Goal: Task Accomplishment & Management: Manage account settings

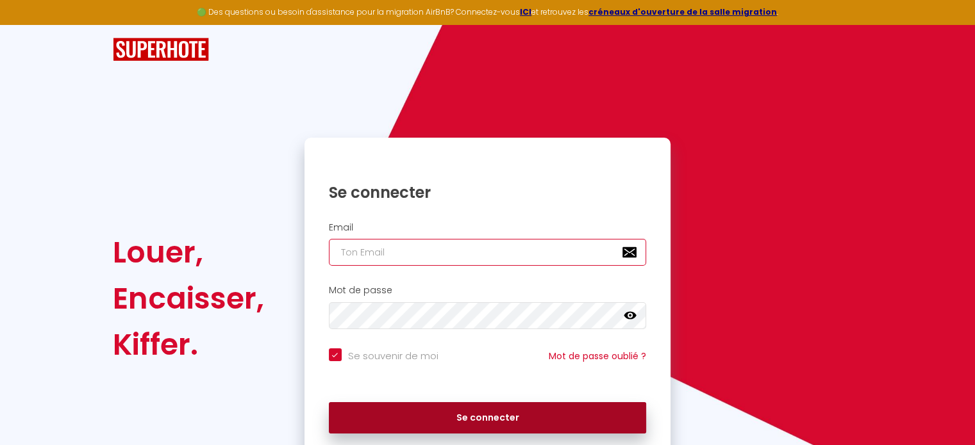
type input "[EMAIL_ADDRESS][PERSON_NAME][DOMAIN_NAME]"
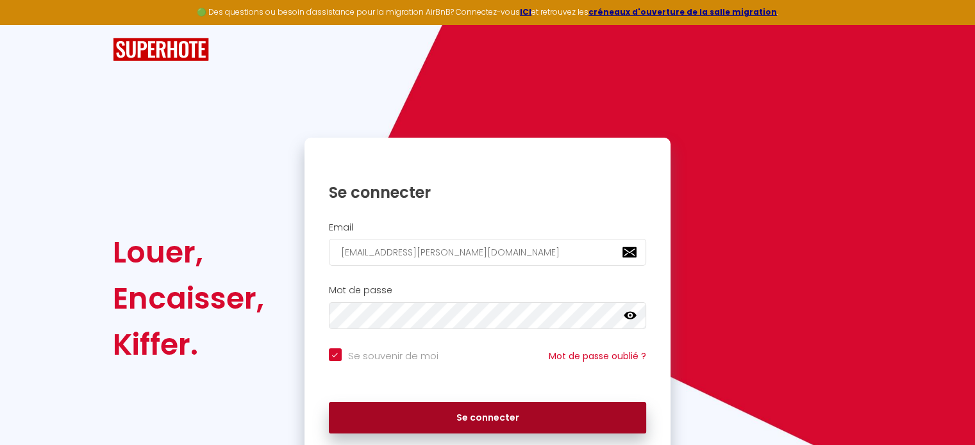
click at [479, 415] on button "Se connecter" at bounding box center [488, 418] width 318 height 32
checkbox input "true"
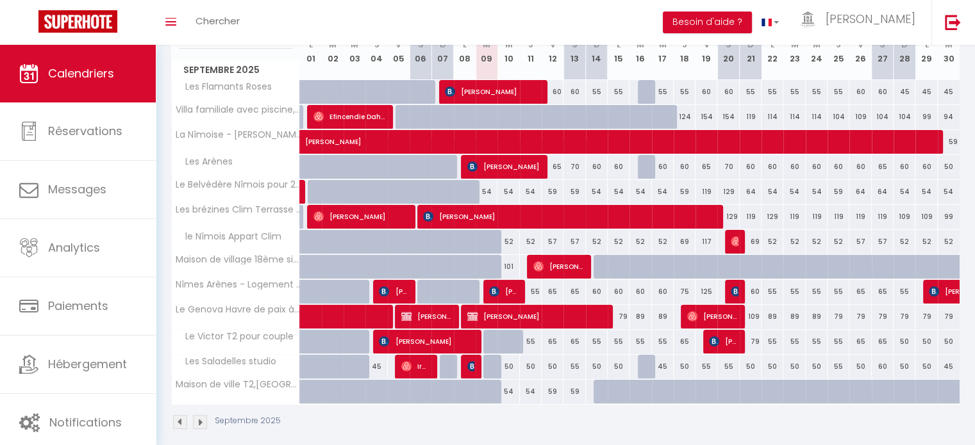
scroll to position [192, 0]
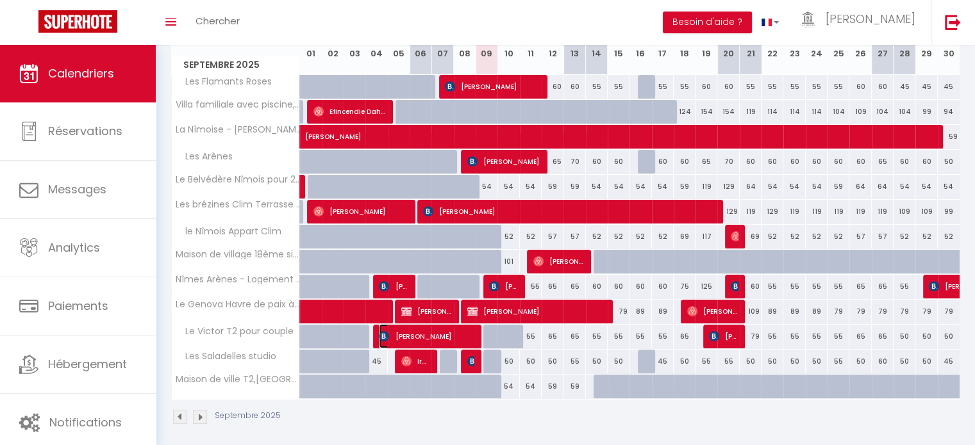
click at [444, 334] on span "[PERSON_NAME]" at bounding box center [426, 336] width 94 height 24
select select "OK"
select select "0"
select select "1"
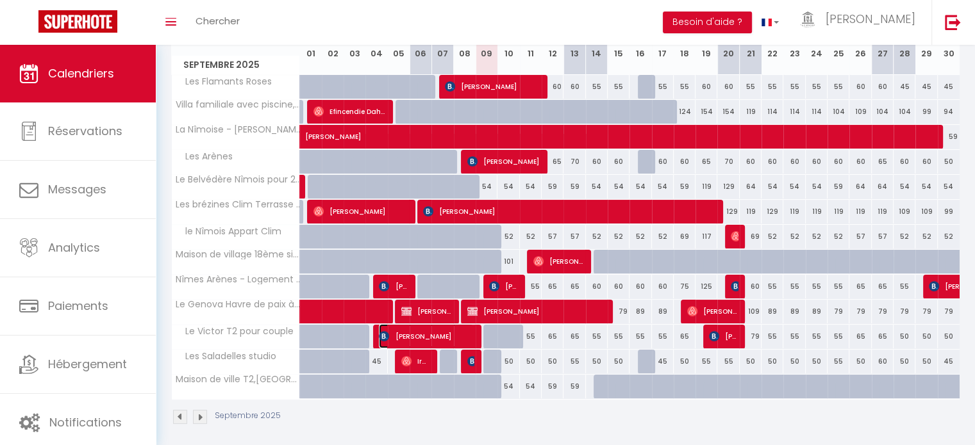
select select "1"
select select
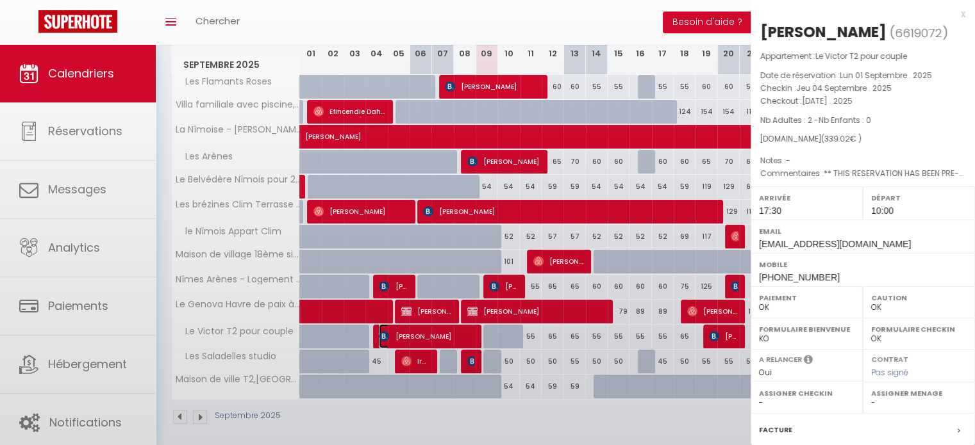
select select "42960"
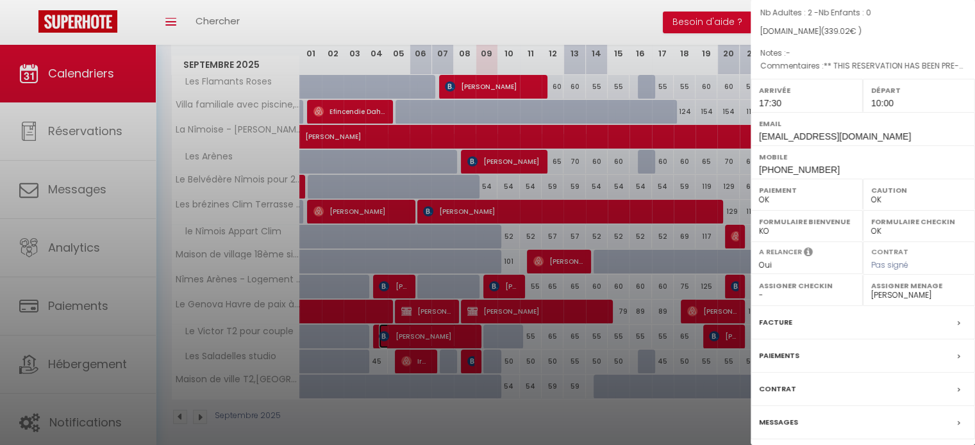
scroll to position [149, 0]
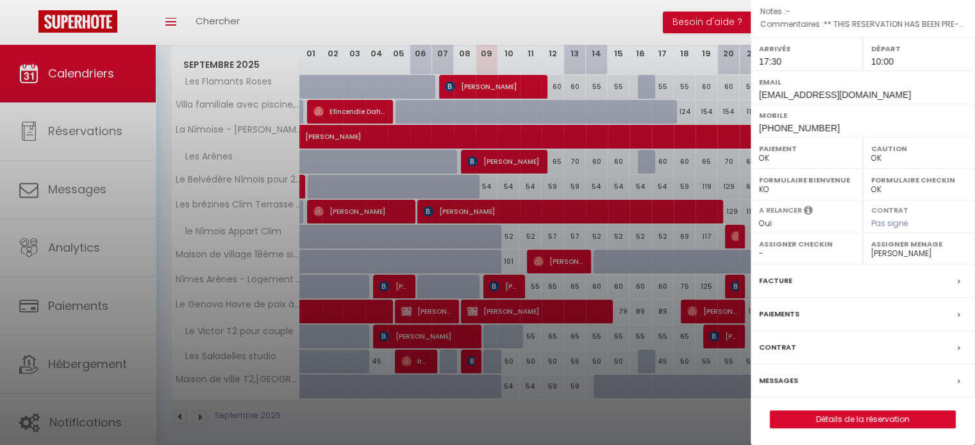
click at [788, 377] on label "Messages" at bounding box center [778, 380] width 39 height 13
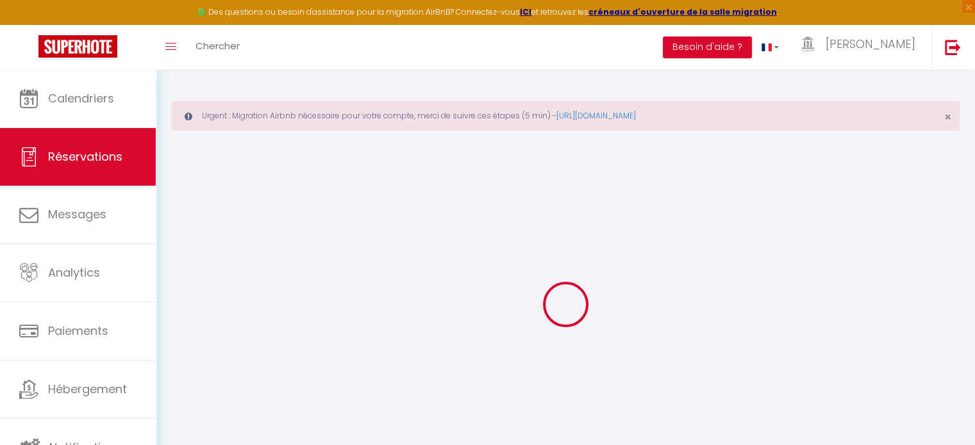
select select
checkbox input "false"
select select
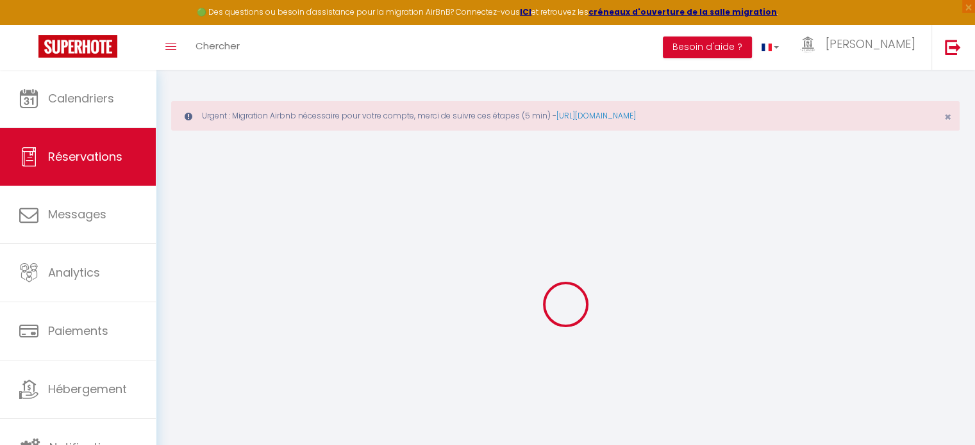
checkbox input "false"
type textarea "** THIS RESERVATION HAS BEEN PRE-PAID ** Reservation has a cancellation grace p…"
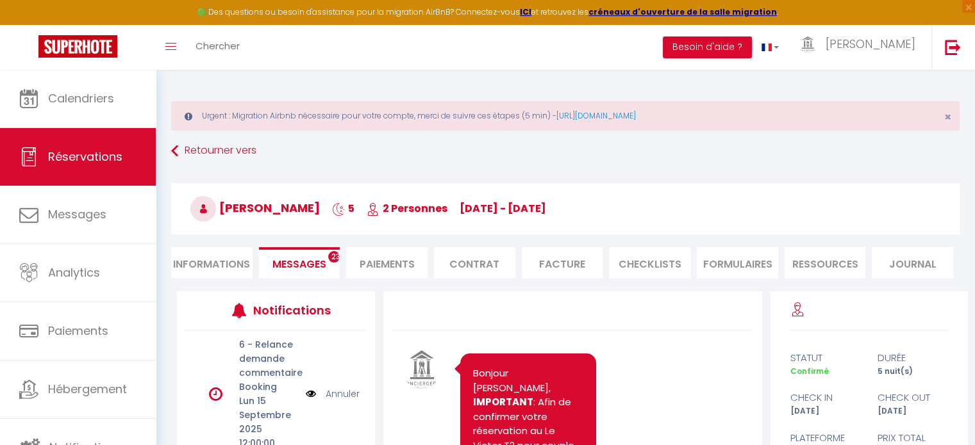
scroll to position [5205, 0]
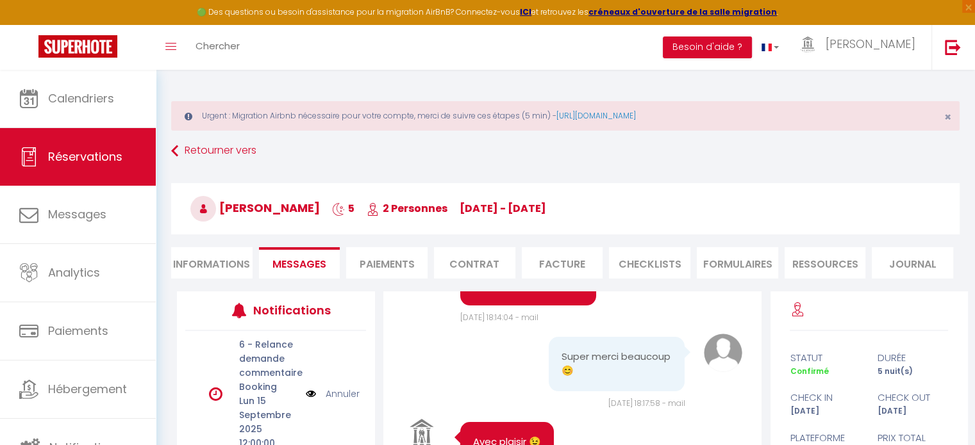
click at [337, 394] on link "Annuler" at bounding box center [343, 394] width 34 height 14
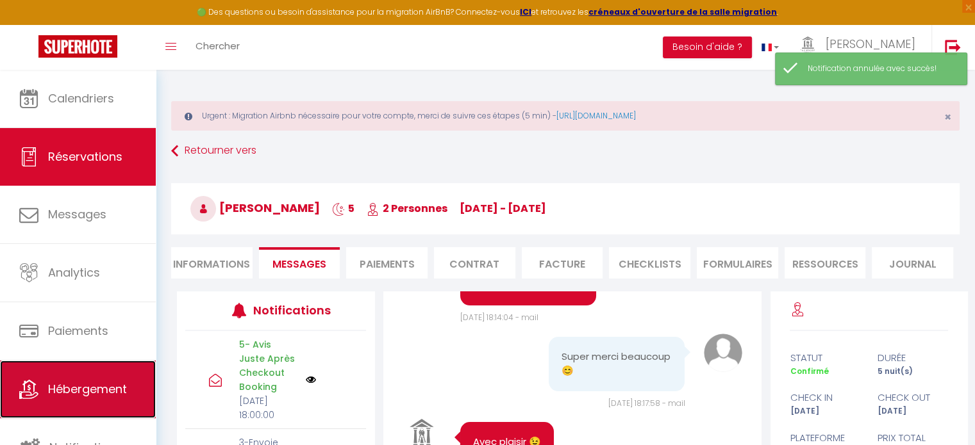
click at [108, 376] on link "Hébergement" at bounding box center [78, 390] width 156 height 58
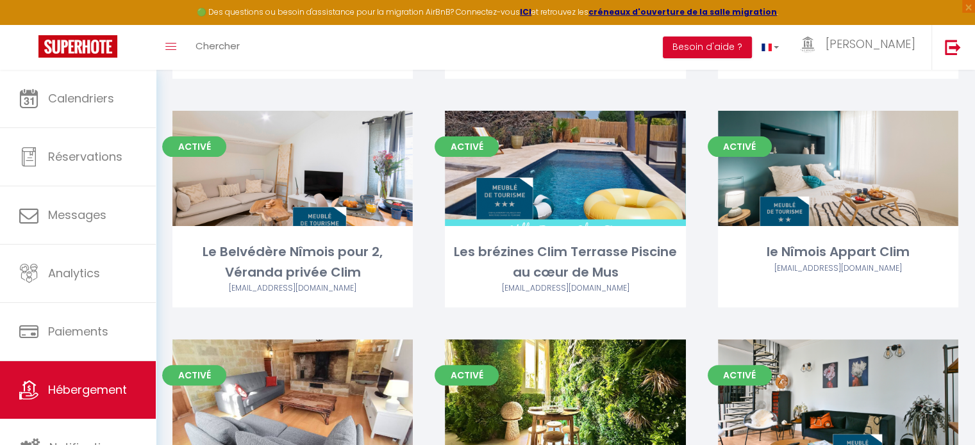
scroll to position [320, 0]
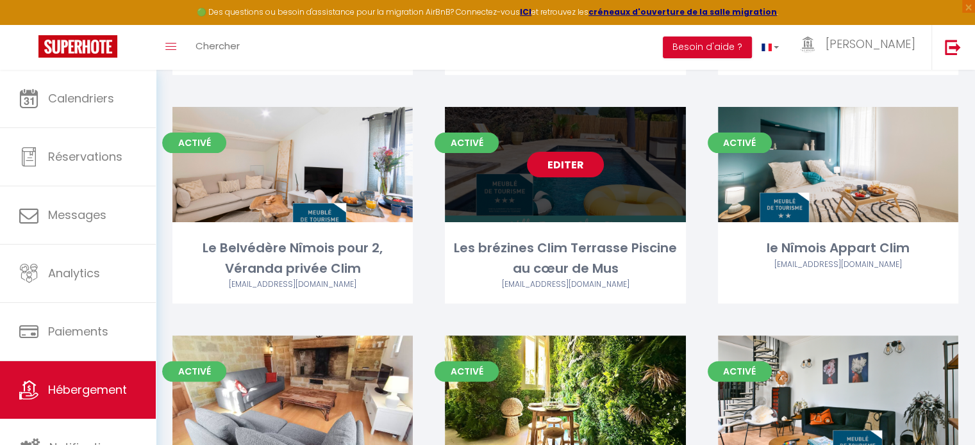
click at [572, 167] on link "Editer" at bounding box center [565, 165] width 77 height 26
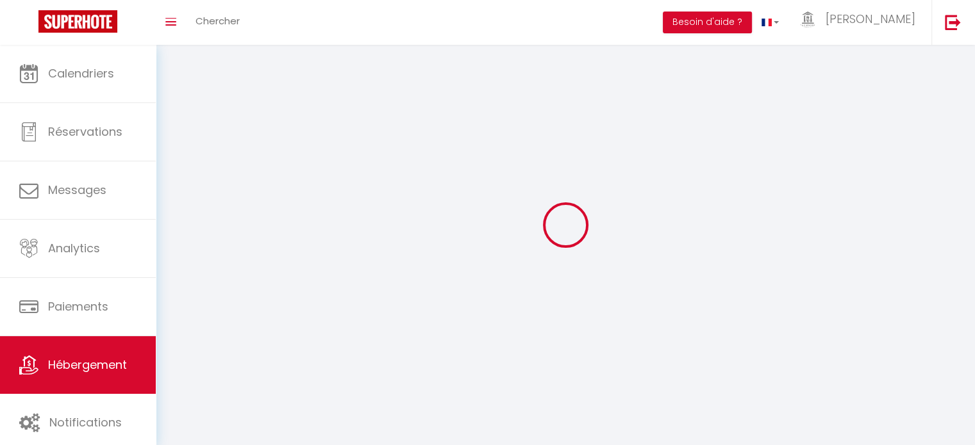
select select "1"
select select
select select "28"
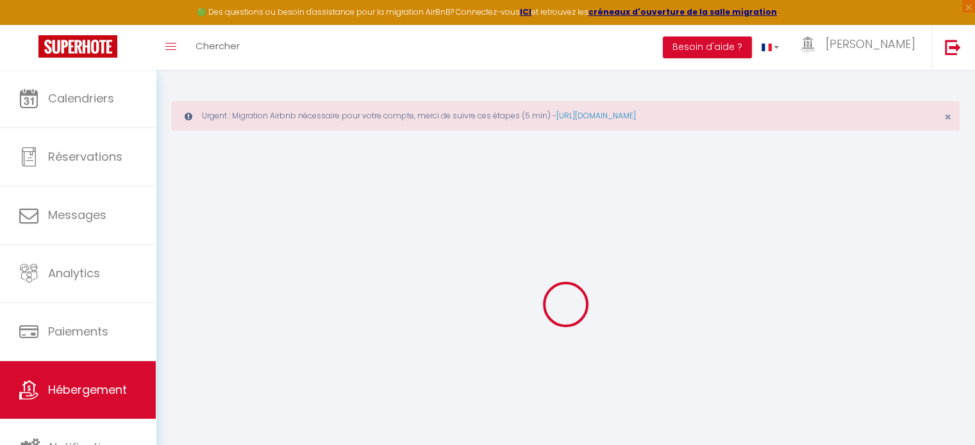
select select
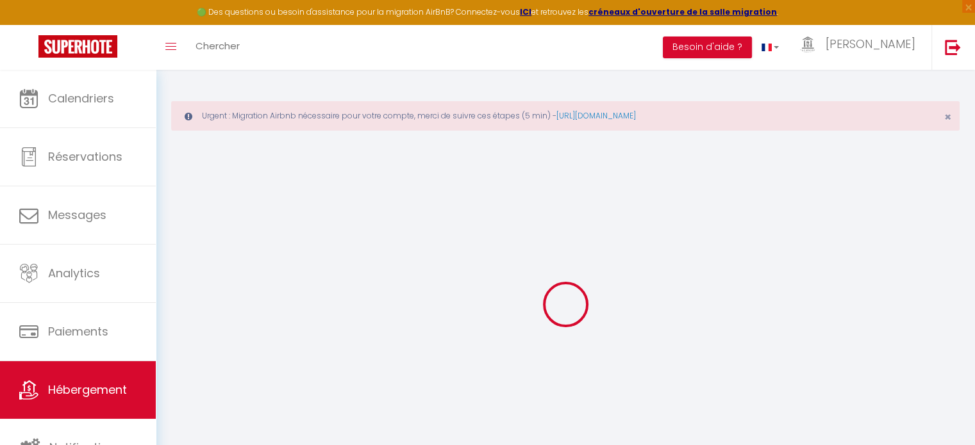
select select
checkbox input "false"
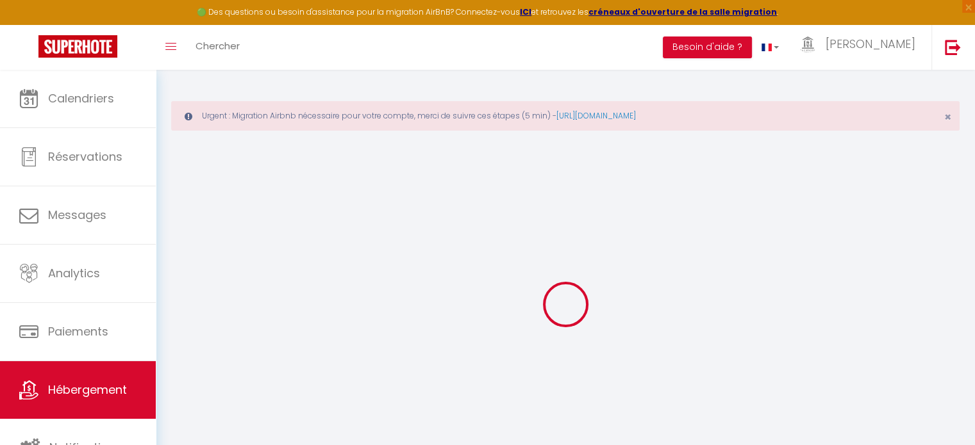
select select
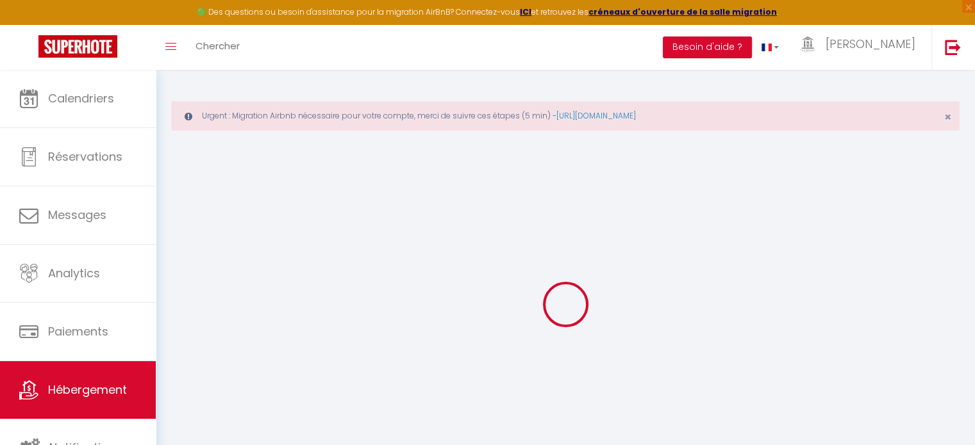
select select
checkbox input "false"
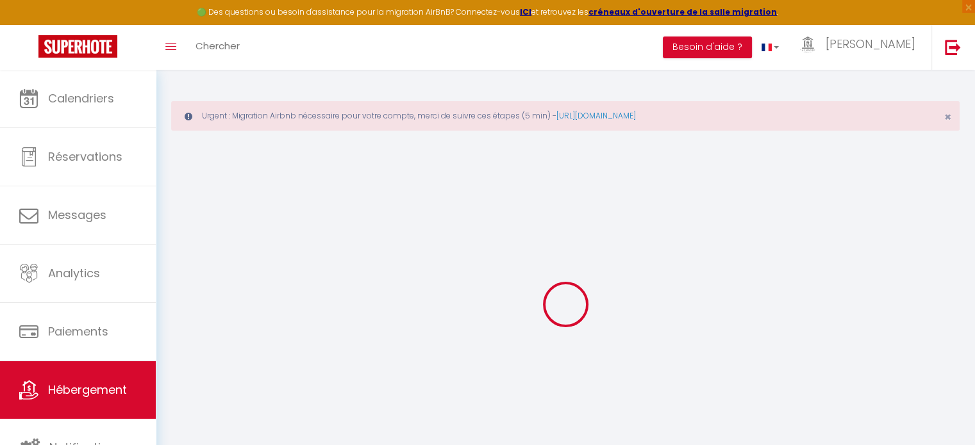
checkbox input "false"
select select
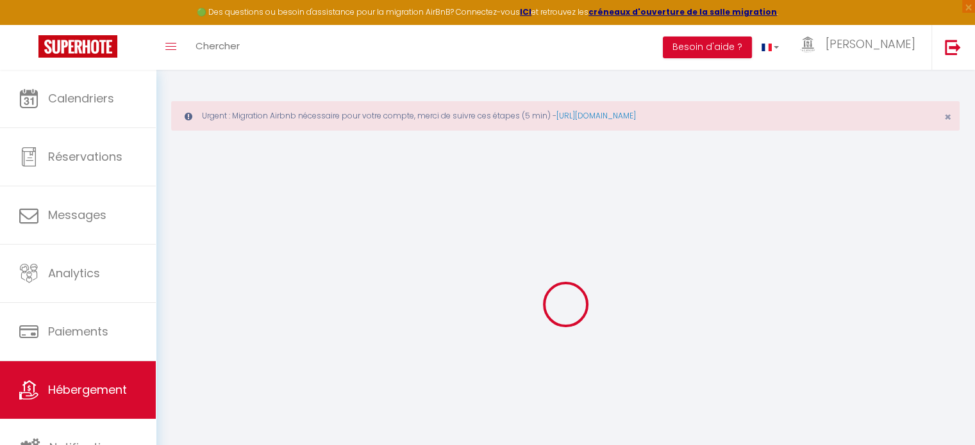
select select
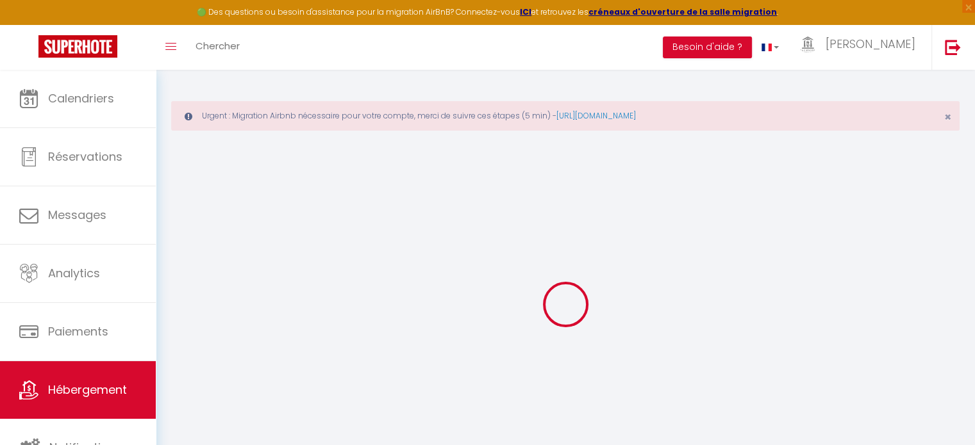
checkbox input "false"
select select
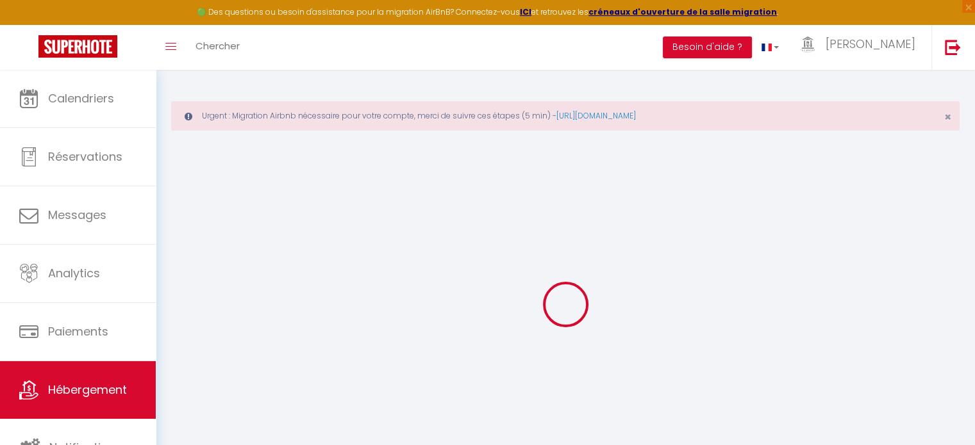
select select
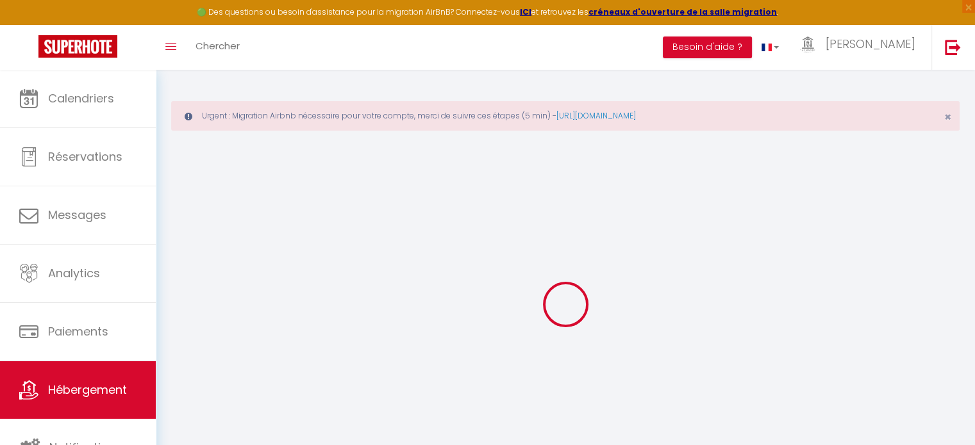
select select
checkbox input "false"
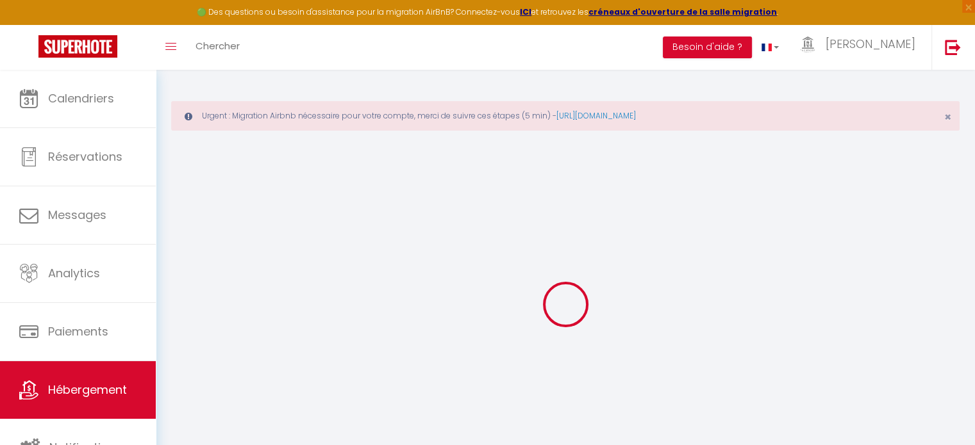
checkbox input "false"
select select
type input "Les brézines Clim Terrasse Piscine au cœur de Mus"
type input "Clemmus"
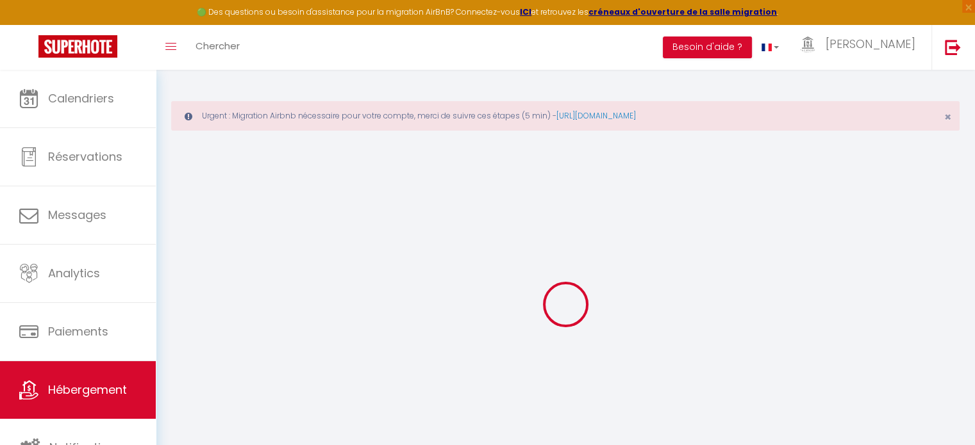
select select "houses"
select select "4"
select select "2"
type input "82"
type input "99"
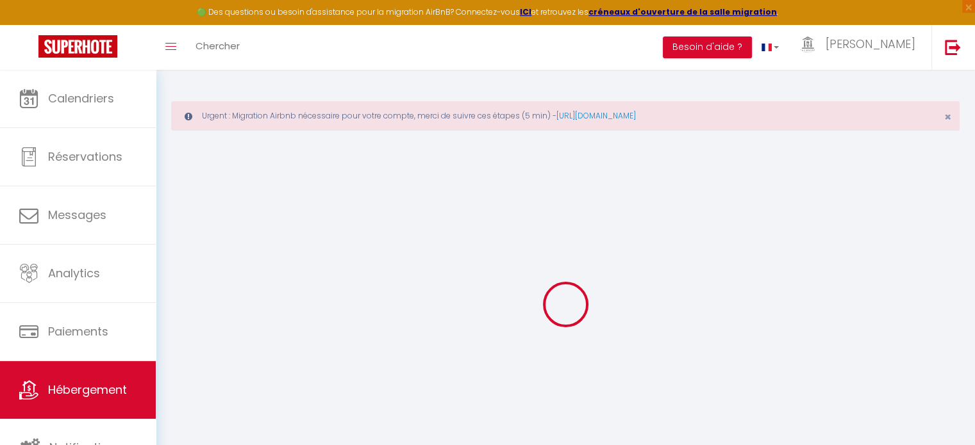
type input "1.25"
type input "800"
select select
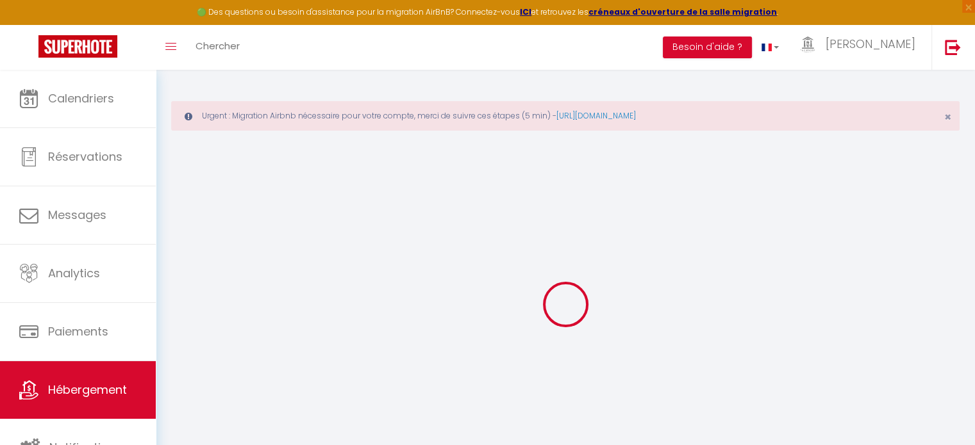
select select
type input "5 Lotissement les Brezines"
type input "30121"
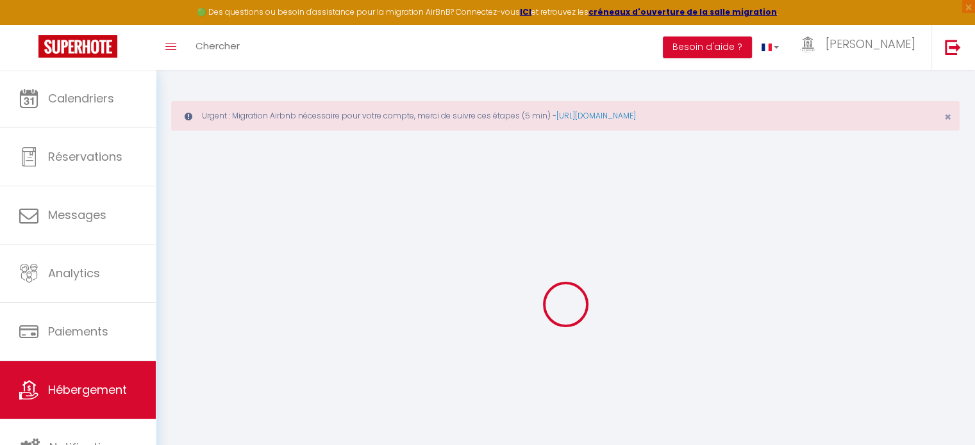
type input "Mus"
type input "[EMAIL_ADDRESS][DOMAIN_NAME]"
select select "11232"
checkbox input "false"
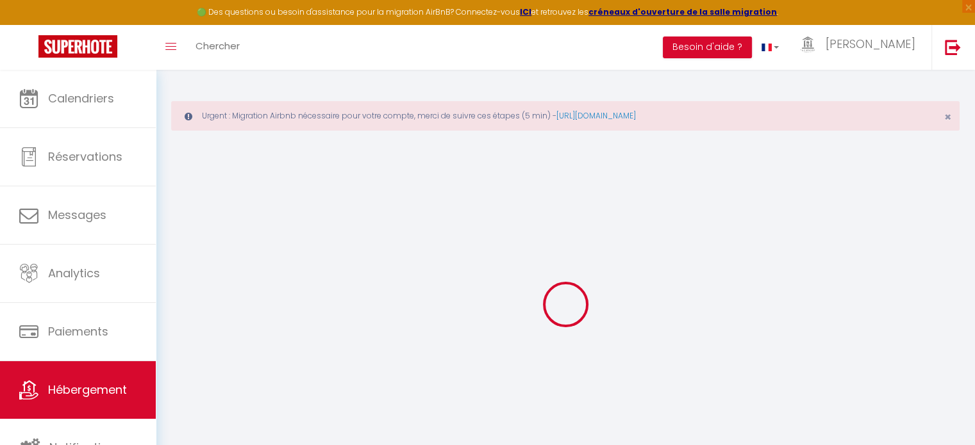
checkbox input "true"
checkbox input "false"
type input "99"
type input "0"
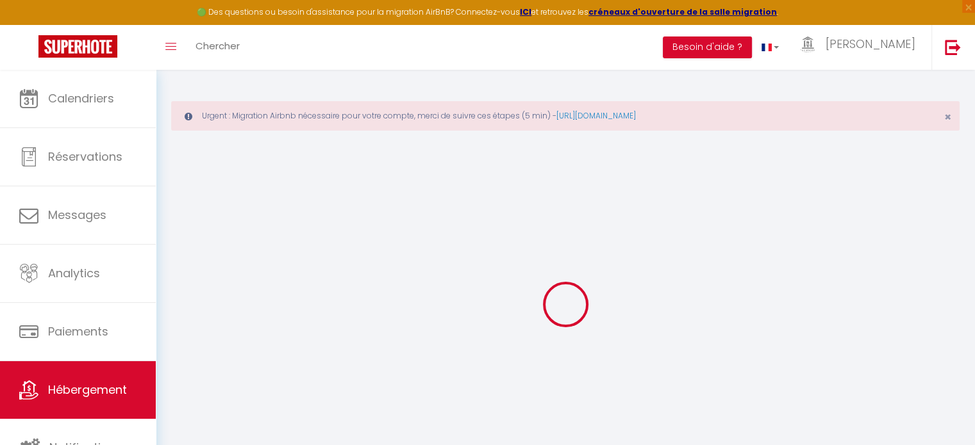
type input "0"
checkbox input "false"
select select "17:00"
select select "23:00"
select select "11:00"
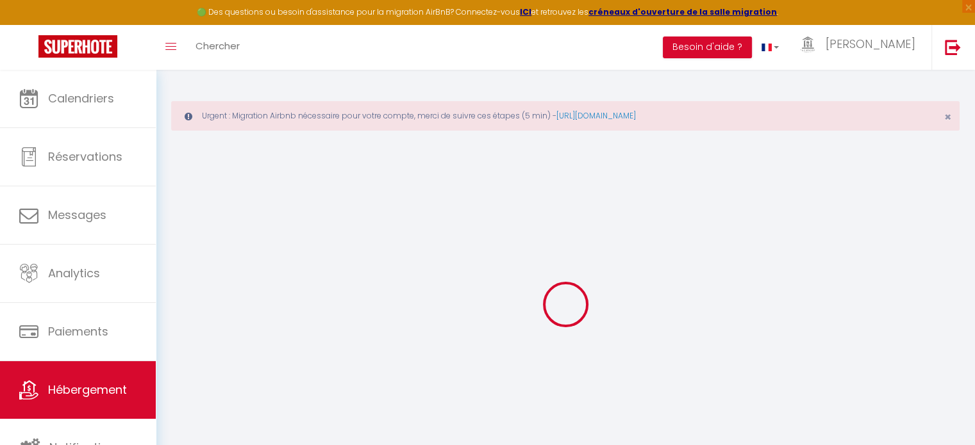
select select "30"
select select "120"
select select "19:00"
checkbox input "false"
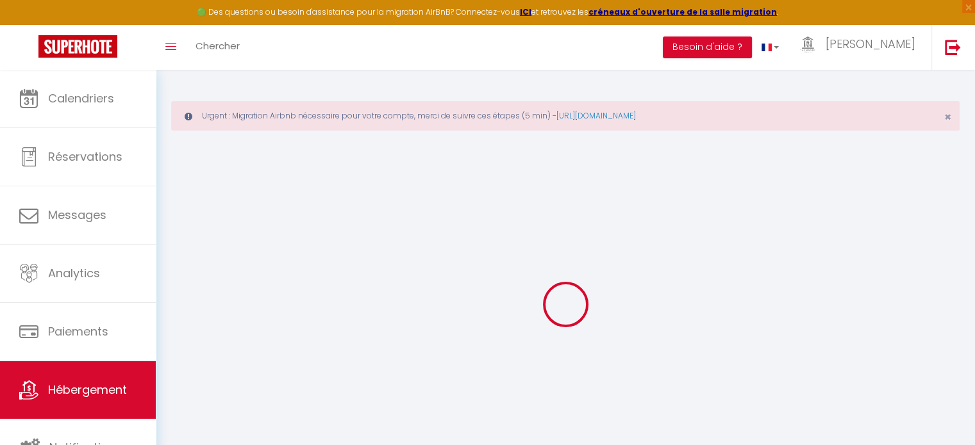
checkbox input "true"
checkbox input "false"
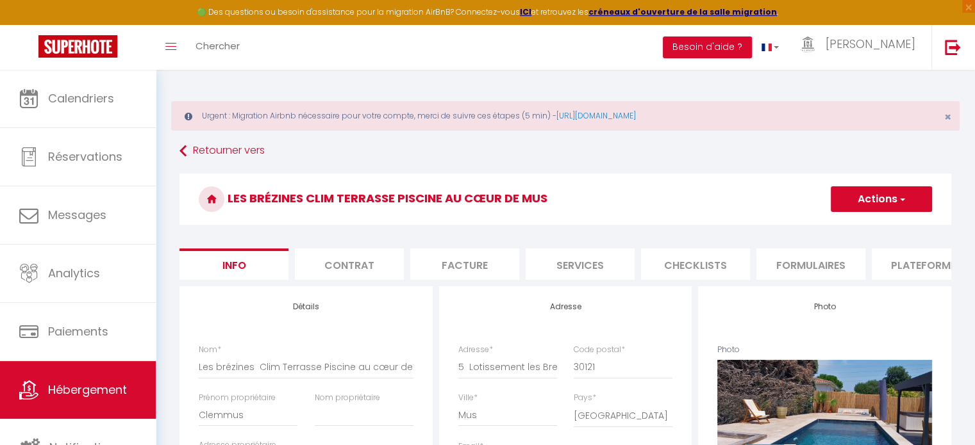
checkbox input "false"
checkbox input "true"
checkbox input "false"
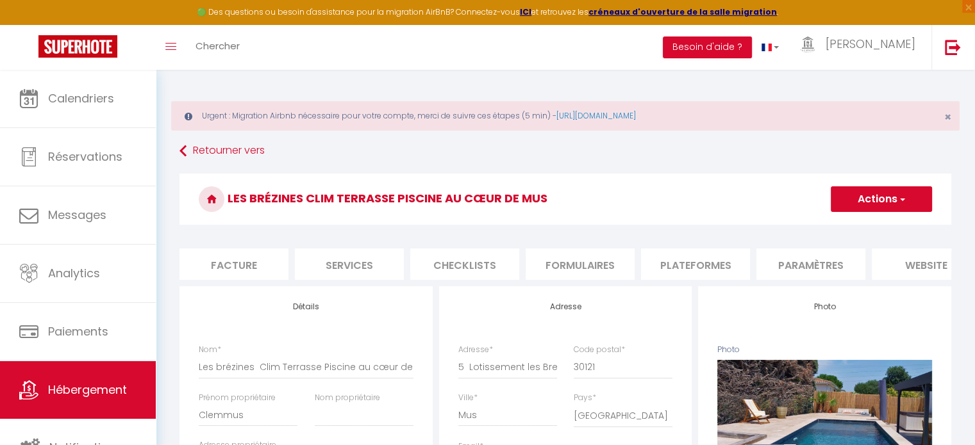
click at [830, 268] on li "Paramètres" at bounding box center [810, 264] width 109 height 31
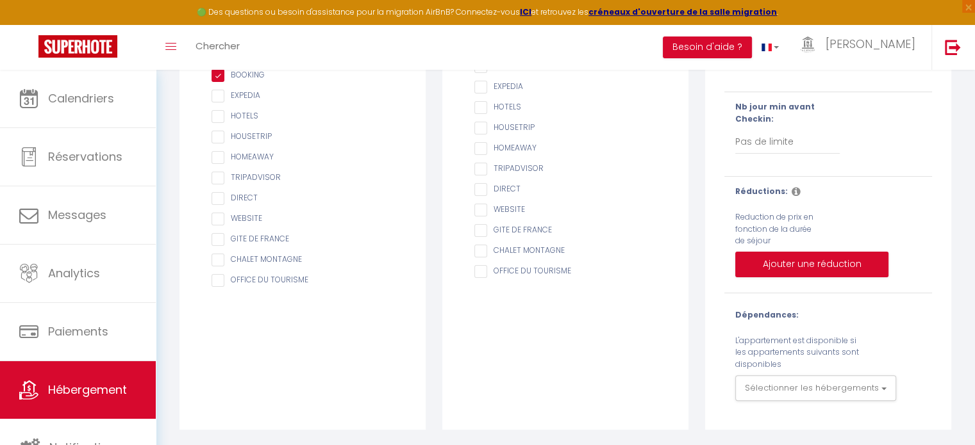
scroll to position [306, 0]
click at [772, 263] on button "Ajouter une réduction" at bounding box center [811, 265] width 153 height 26
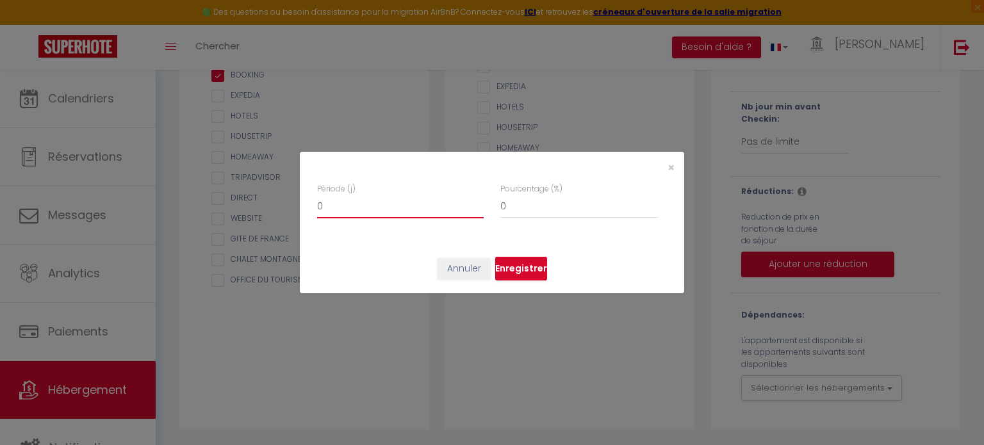
type input "1"
checkbox input "false"
click at [478, 202] on input "1" at bounding box center [400, 206] width 167 height 23
type input "2"
checkbox input "false"
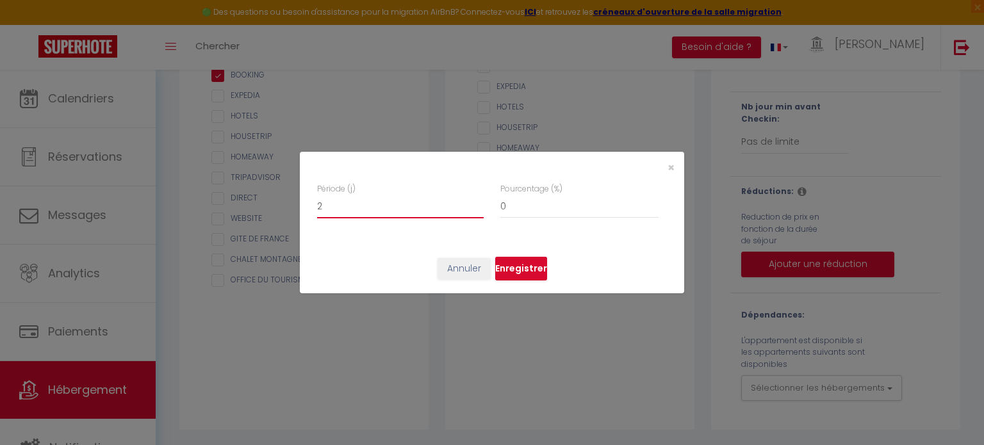
click at [478, 202] on input "2" at bounding box center [400, 206] width 167 height 23
type input "3"
checkbox input "false"
click at [478, 202] on input "3" at bounding box center [400, 206] width 167 height 23
type input "4"
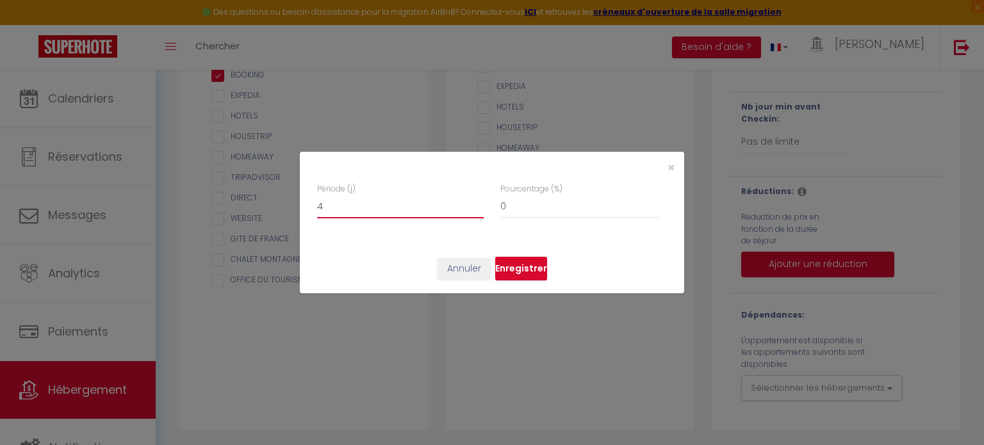
checkbox input "false"
type input "4"
click at [478, 202] on input "4" at bounding box center [400, 206] width 167 height 23
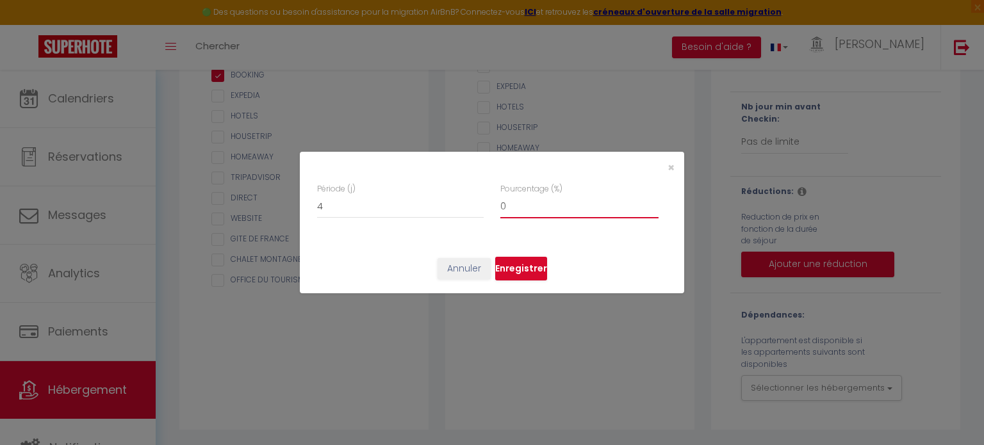
type input "1"
checkbox input "false"
type input "2"
checkbox input "false"
type input "3"
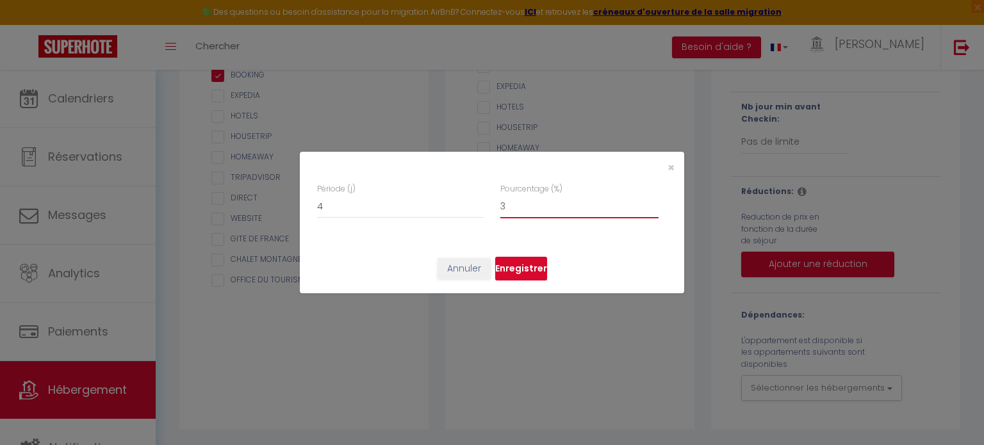
checkbox input "false"
type input "4"
checkbox input "false"
type input "5"
checkbox input "false"
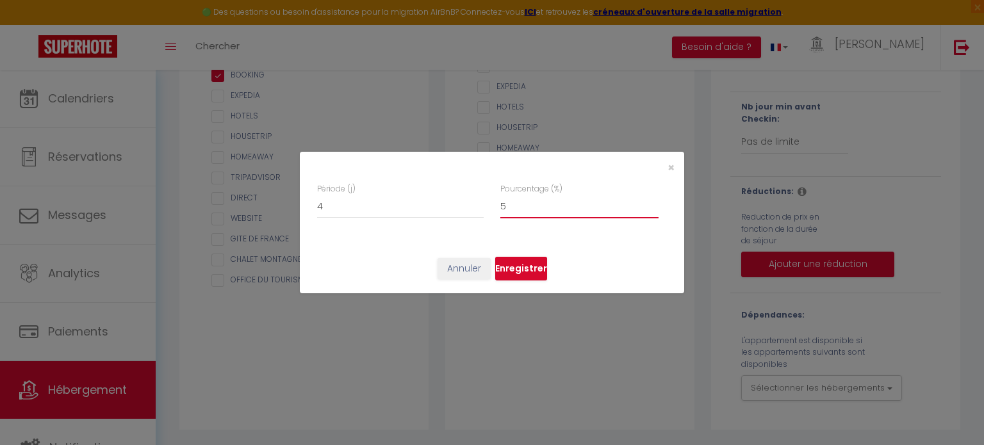
type input "6"
checkbox input "false"
type input "7"
checkbox input "false"
type input "8"
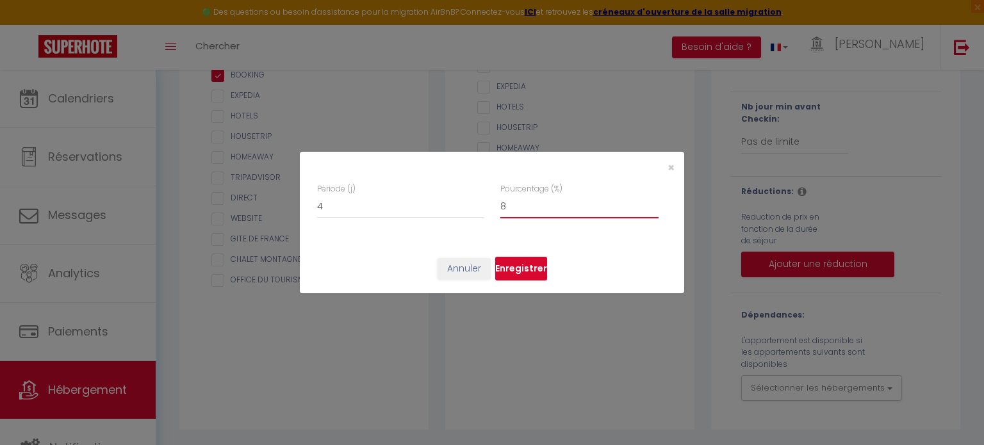
checkbox input "false"
type input "9"
checkbox input "false"
click at [651, 200] on input "9" at bounding box center [579, 206] width 158 height 23
type input "10"
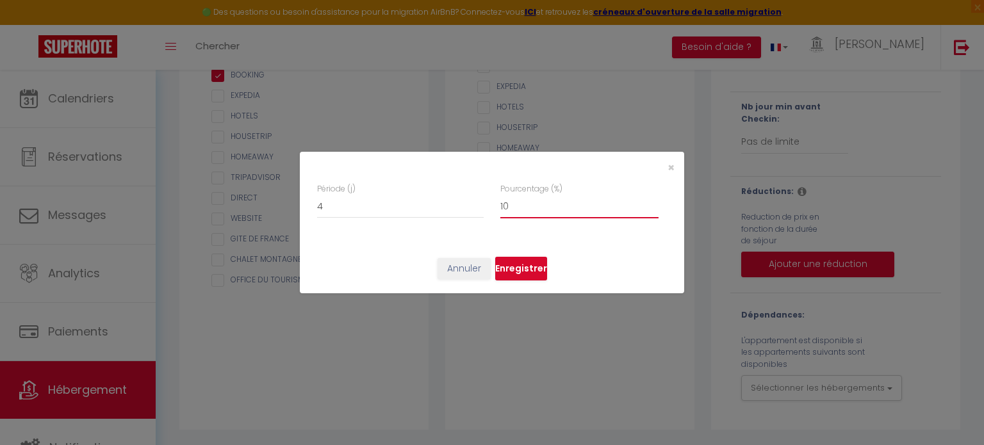
checkbox input "false"
click at [651, 200] on input "10" at bounding box center [579, 206] width 158 height 23
type input "11"
checkbox input "false"
click at [651, 200] on input "11" at bounding box center [579, 206] width 158 height 23
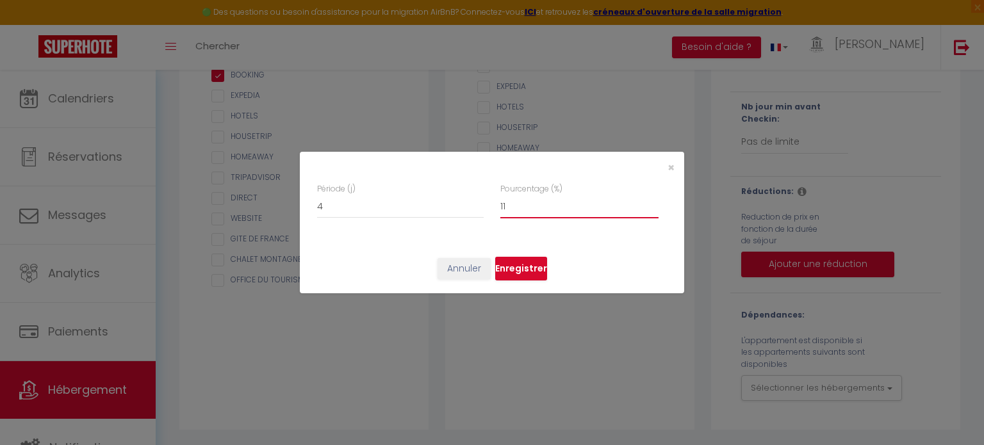
type input "12"
checkbox input "false"
click at [651, 200] on input "12" at bounding box center [579, 206] width 158 height 23
type input "13"
checkbox input "false"
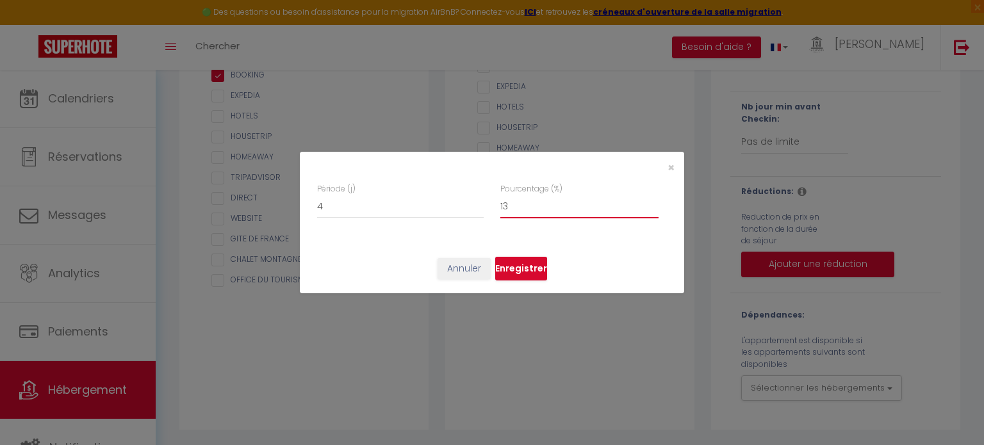
click at [651, 200] on input "13" at bounding box center [579, 206] width 158 height 23
type input "14"
checkbox input "false"
click at [651, 200] on input "14" at bounding box center [579, 206] width 158 height 23
type input "15"
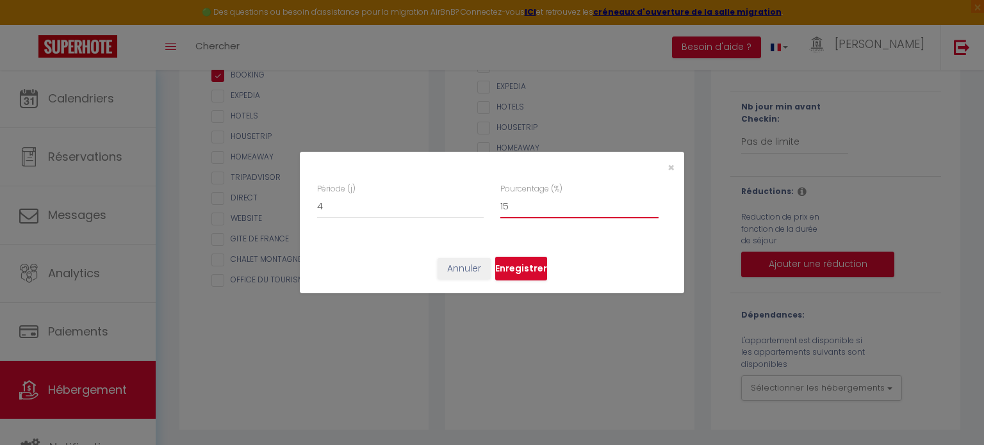
checkbox input "false"
type input "15"
click at [651, 200] on input "15" at bounding box center [579, 206] width 158 height 23
click at [520, 266] on button "Enregistrer" at bounding box center [521, 269] width 52 height 24
checkbox input "false"
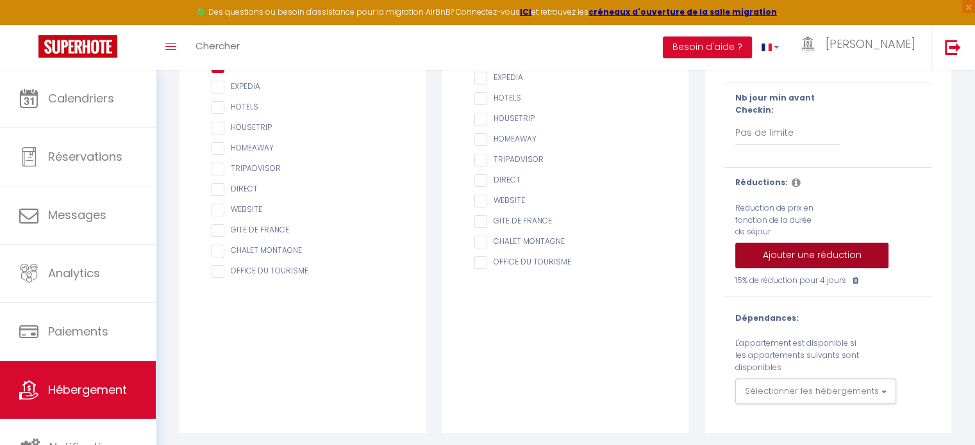
click at [810, 263] on button "Ajouter une réduction" at bounding box center [811, 256] width 153 height 26
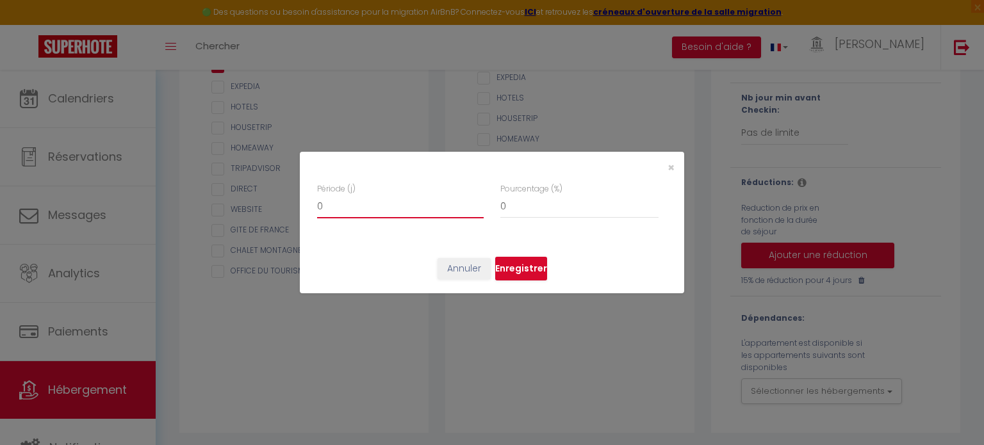
type input "1"
checkbox input "false"
type input "2"
checkbox input "false"
type input "3"
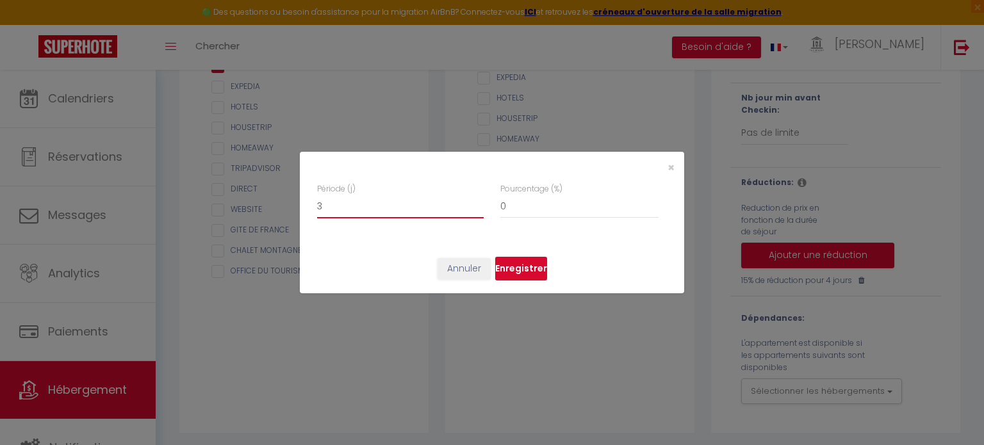
checkbox input "false"
type input "4"
checkbox input "false"
type input "5"
checkbox input "false"
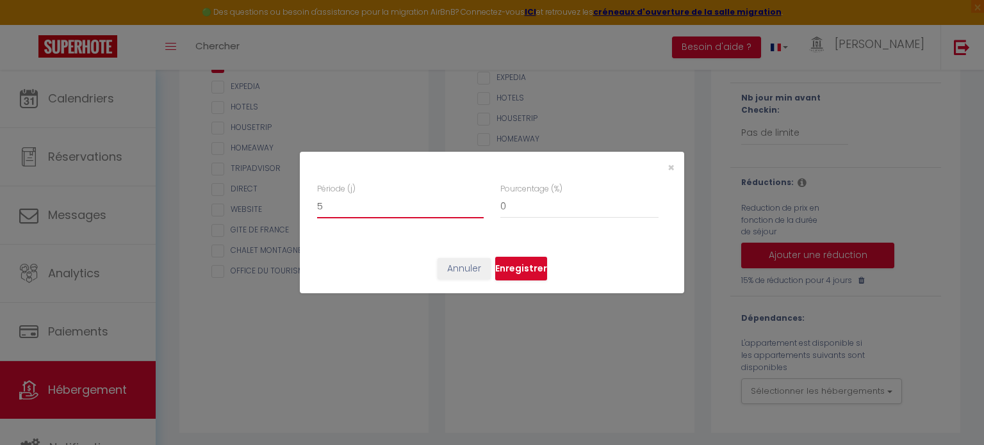
type input "6"
checkbox input "false"
type input "7"
checkbox input "false"
type input "8"
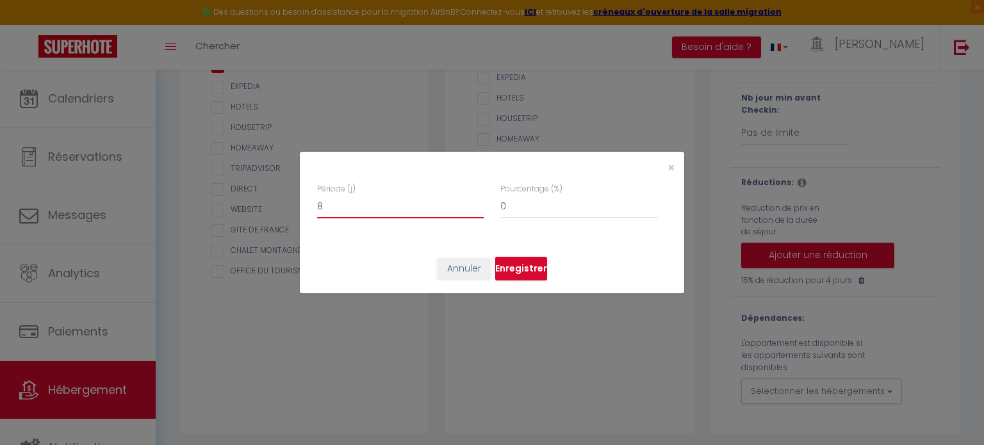
checkbox input "false"
type input "9"
checkbox input "false"
type input "10"
click at [479, 201] on input "10" at bounding box center [400, 206] width 167 height 23
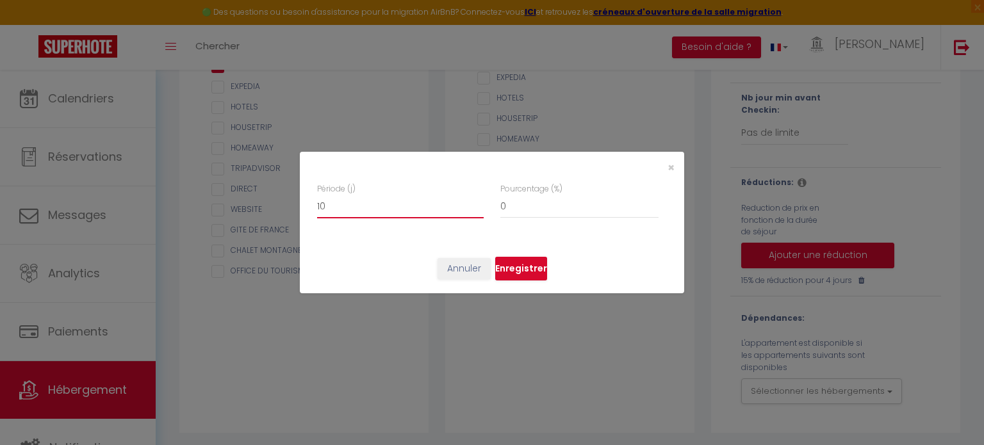
checkbox input "false"
type input "11"
checkbox input "false"
click at [479, 201] on input "11" at bounding box center [400, 206] width 167 height 23
type input "10"
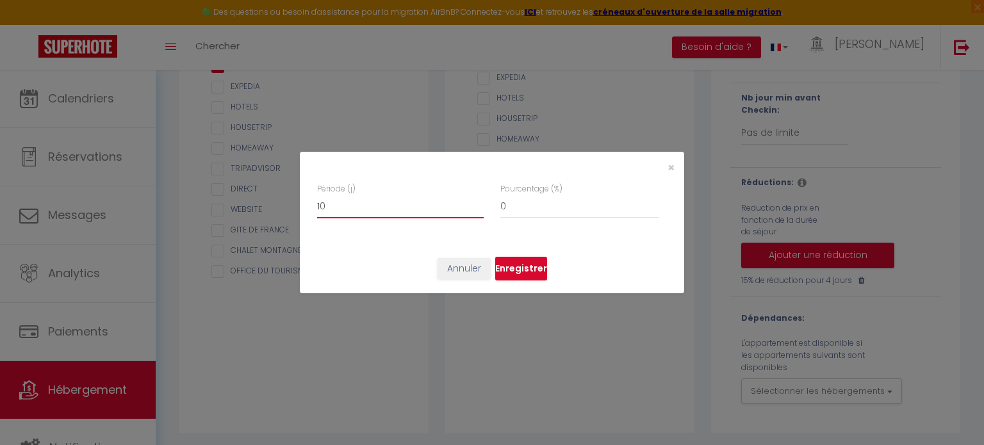
checkbox input "false"
click at [479, 210] on input "10" at bounding box center [400, 206] width 167 height 23
type input "9"
checkbox input "false"
click at [479, 210] on input "9" at bounding box center [400, 206] width 167 height 23
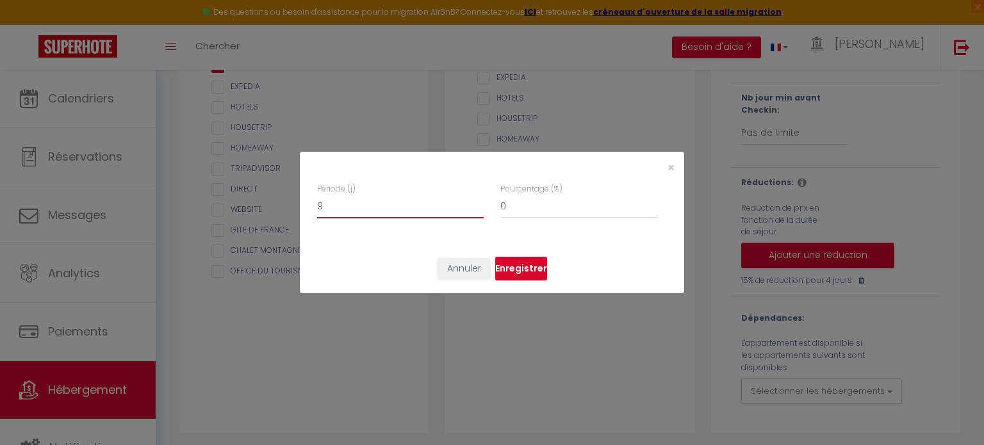
type input "8"
checkbox input "false"
click at [479, 211] on input "8" at bounding box center [400, 206] width 167 height 23
type input "7"
checkbox input "false"
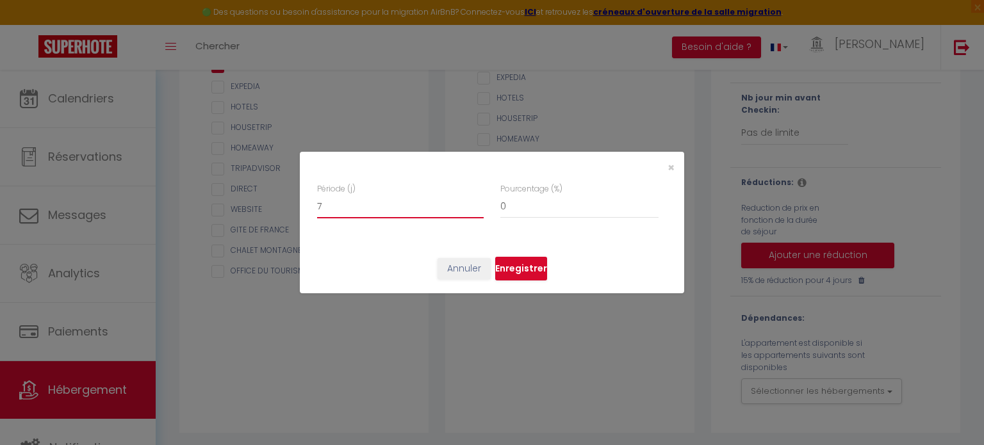
type input "7"
click at [479, 211] on input "7" at bounding box center [400, 206] width 167 height 23
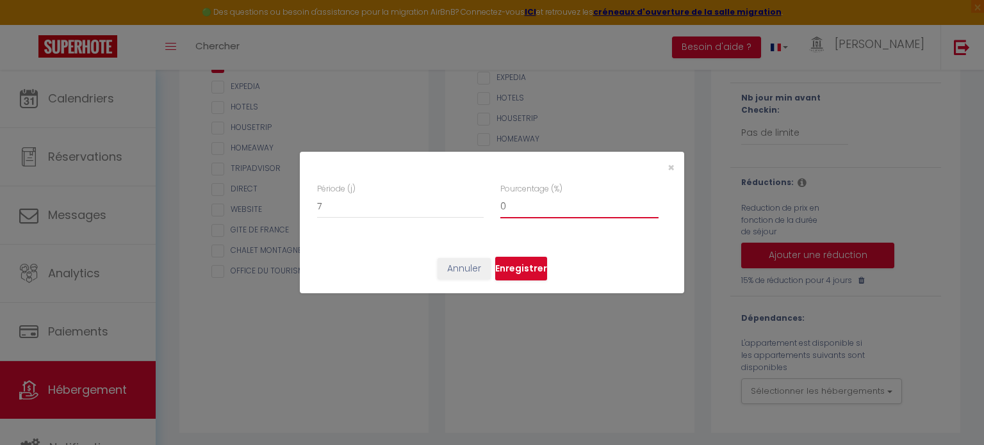
type input "1"
checkbox input "false"
type input "2"
checkbox input "false"
type input "3"
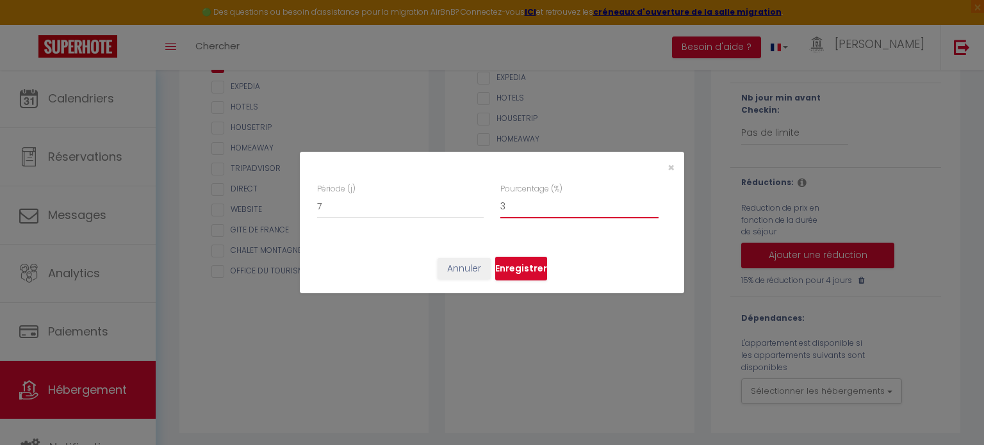
checkbox input "false"
type input "4"
checkbox input "false"
type input "5"
checkbox input "false"
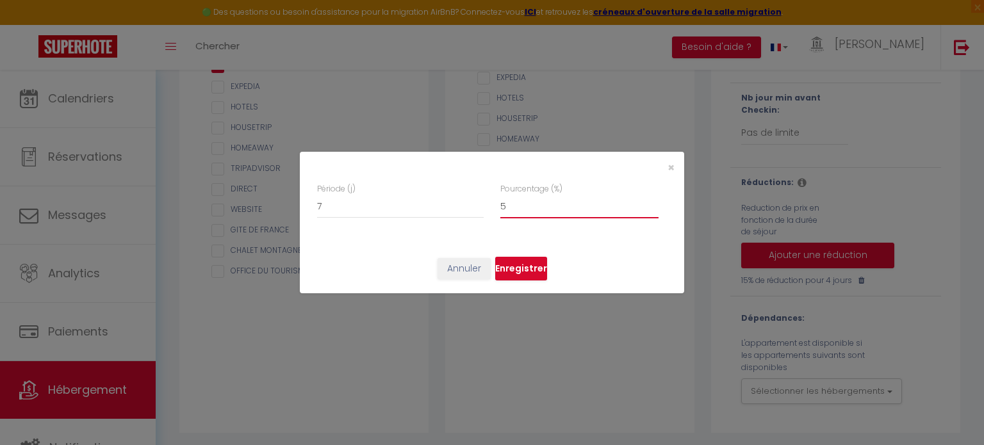
type input "6"
checkbox input "false"
type input "7"
checkbox input "false"
click at [653, 202] on input "7" at bounding box center [579, 206] width 158 height 23
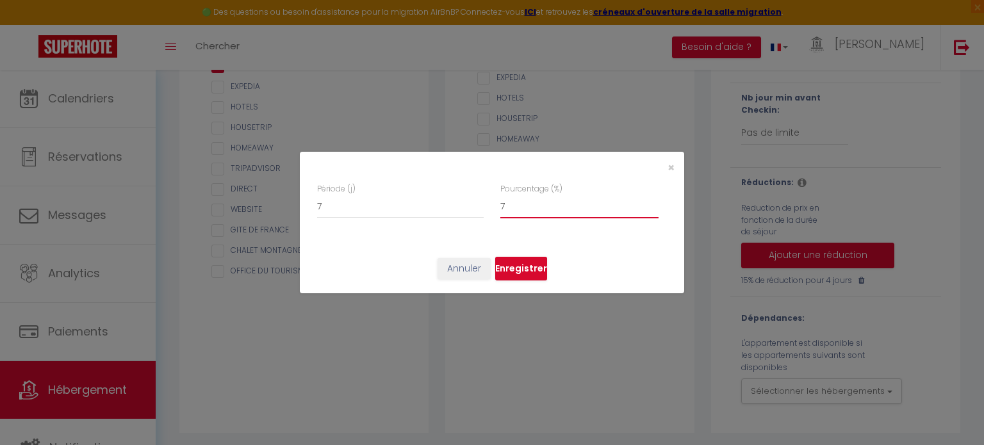
type input "8"
checkbox input "false"
click at [653, 202] on input "8" at bounding box center [579, 206] width 158 height 23
type input "9"
checkbox input "false"
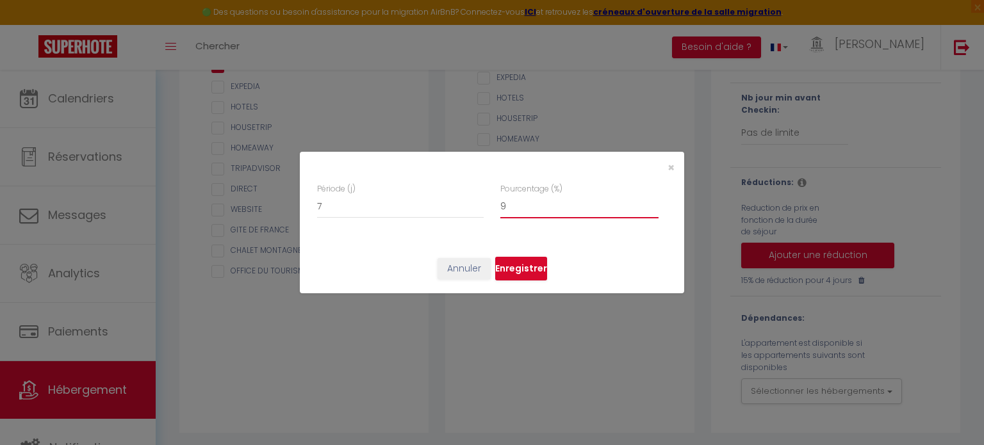
click at [653, 202] on input "9" at bounding box center [579, 206] width 158 height 23
click at [653, 202] on input "10" at bounding box center [579, 206] width 158 height 23
click at [653, 202] on input "11" at bounding box center [579, 206] width 158 height 23
click at [653, 202] on input "12" at bounding box center [579, 206] width 158 height 23
click at [653, 202] on input "13" at bounding box center [579, 206] width 158 height 23
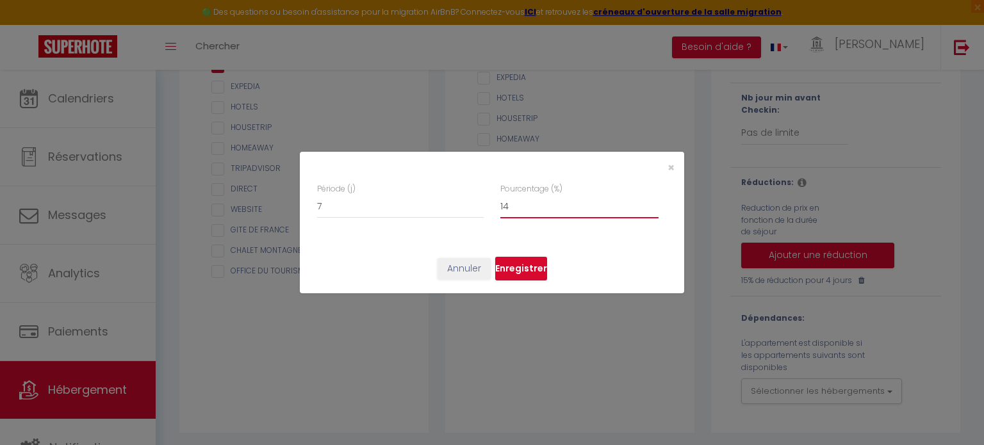
click at [653, 202] on input "14" at bounding box center [579, 206] width 158 height 23
click at [653, 202] on input "15" at bounding box center [579, 206] width 158 height 23
click at [653, 202] on input "16" at bounding box center [579, 206] width 158 height 23
click at [653, 202] on input "17" at bounding box center [579, 206] width 158 height 23
click at [653, 202] on input "18" at bounding box center [579, 206] width 158 height 23
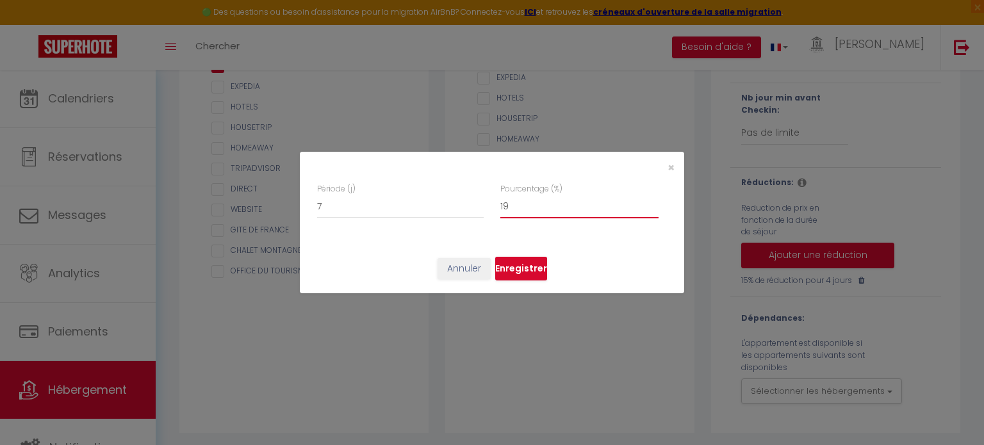
click at [653, 202] on input "19" at bounding box center [579, 206] width 158 height 23
click at [653, 202] on input "20" at bounding box center [579, 206] width 158 height 23
click at [531, 268] on button "Enregistrer" at bounding box center [521, 269] width 52 height 24
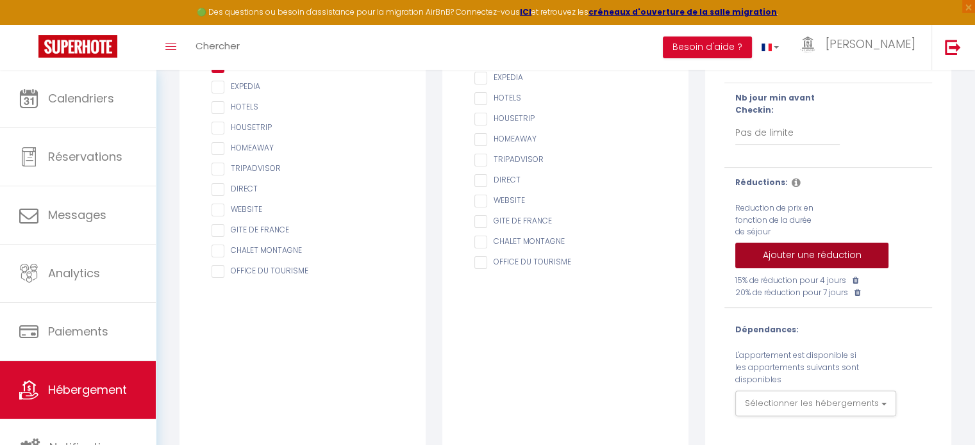
click at [820, 261] on button "Ajouter une réduction" at bounding box center [811, 256] width 153 height 26
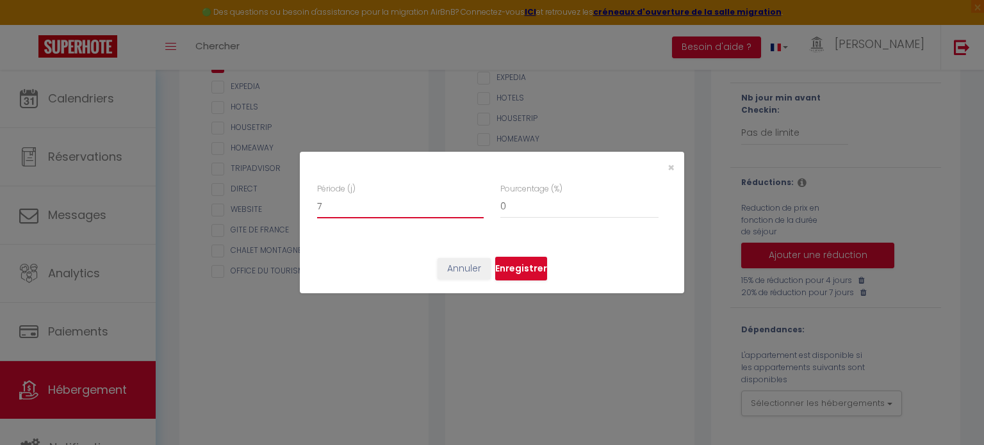
click at [479, 202] on input "7" at bounding box center [400, 206] width 167 height 23
click at [479, 202] on input "8" at bounding box center [400, 206] width 167 height 23
click at [479, 202] on input "9" at bounding box center [400, 206] width 167 height 23
click at [479, 202] on input "10" at bounding box center [400, 206] width 167 height 23
click at [479, 202] on input "11" at bounding box center [400, 206] width 167 height 23
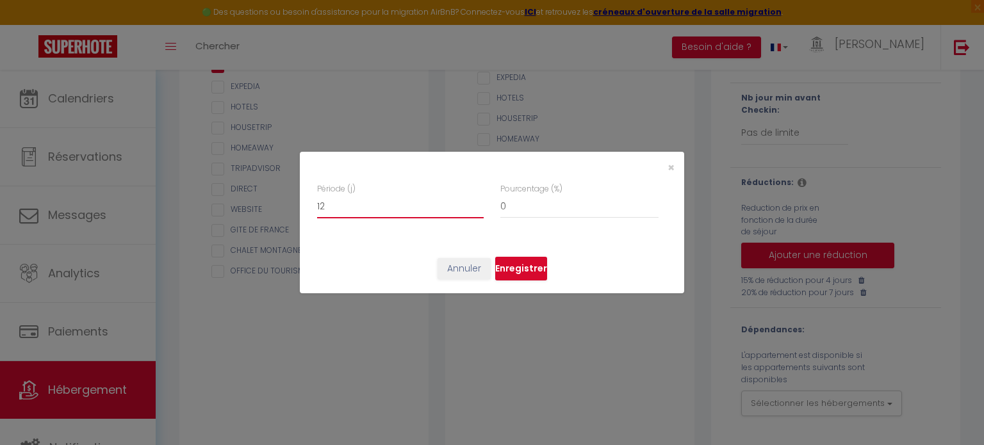
click at [479, 202] on input "12" at bounding box center [400, 206] width 167 height 23
click at [478, 201] on input "13" at bounding box center [400, 206] width 167 height 23
click at [478, 201] on input "14" at bounding box center [400, 206] width 167 height 23
click at [478, 201] on input "15" at bounding box center [400, 206] width 167 height 23
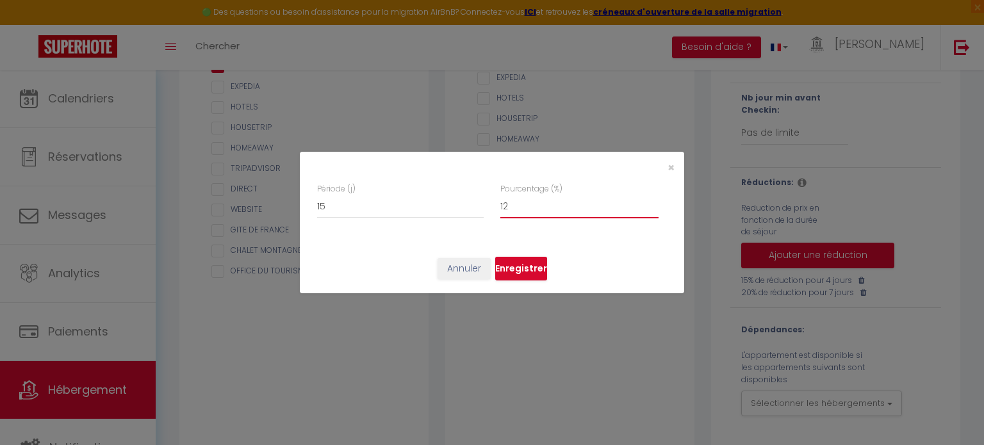
click at [655, 202] on input "12" at bounding box center [579, 206] width 158 height 23
click at [655, 202] on input "13" at bounding box center [579, 206] width 158 height 23
click at [654, 202] on input "14" at bounding box center [579, 206] width 158 height 23
click at [654, 202] on input "15" at bounding box center [579, 206] width 158 height 23
click at [654, 202] on input "16" at bounding box center [579, 206] width 158 height 23
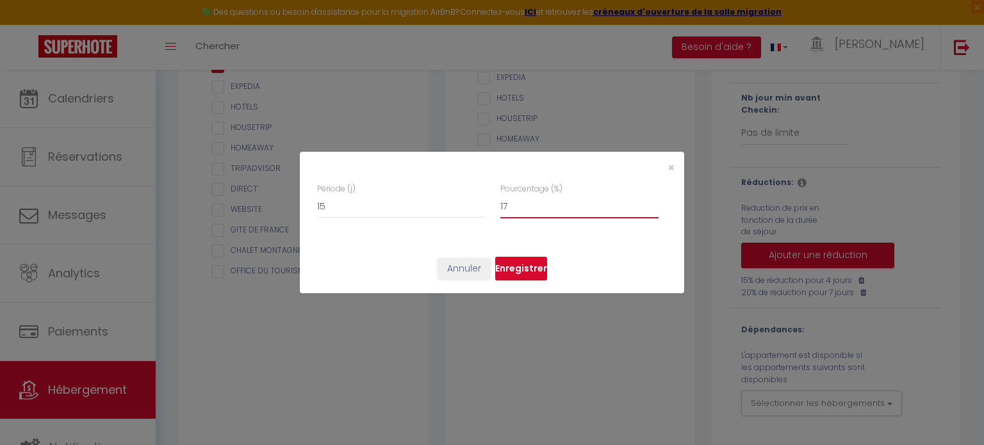
click at [654, 202] on input "17" at bounding box center [579, 206] width 158 height 23
click at [654, 202] on input "18" at bounding box center [579, 206] width 158 height 23
click at [654, 202] on input "19" at bounding box center [579, 206] width 158 height 23
click at [654, 202] on input "20" at bounding box center [579, 206] width 158 height 23
click at [654, 202] on input "21" at bounding box center [579, 206] width 158 height 23
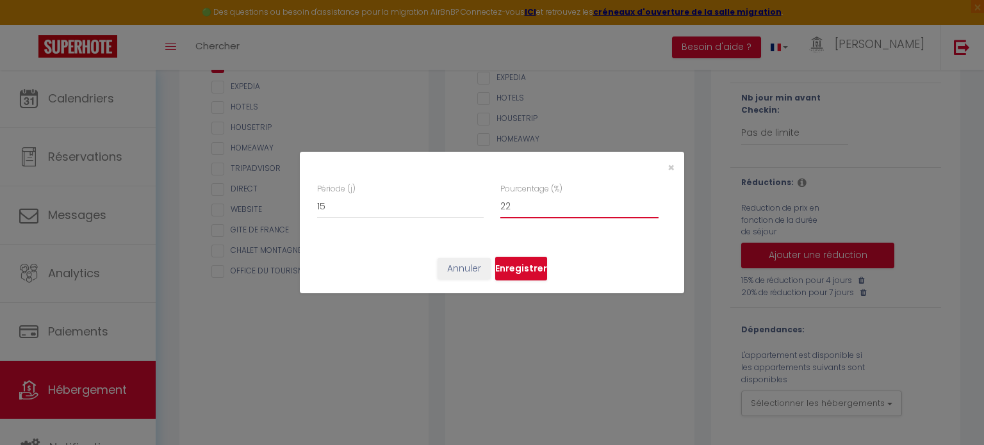
click at [654, 202] on input "22" at bounding box center [579, 206] width 158 height 23
click at [654, 202] on input "23" at bounding box center [579, 206] width 158 height 23
click at [654, 202] on input "24" at bounding box center [579, 206] width 158 height 23
click at [654, 202] on input "25" at bounding box center [579, 206] width 158 height 23
click at [654, 202] on input "26" at bounding box center [579, 206] width 158 height 23
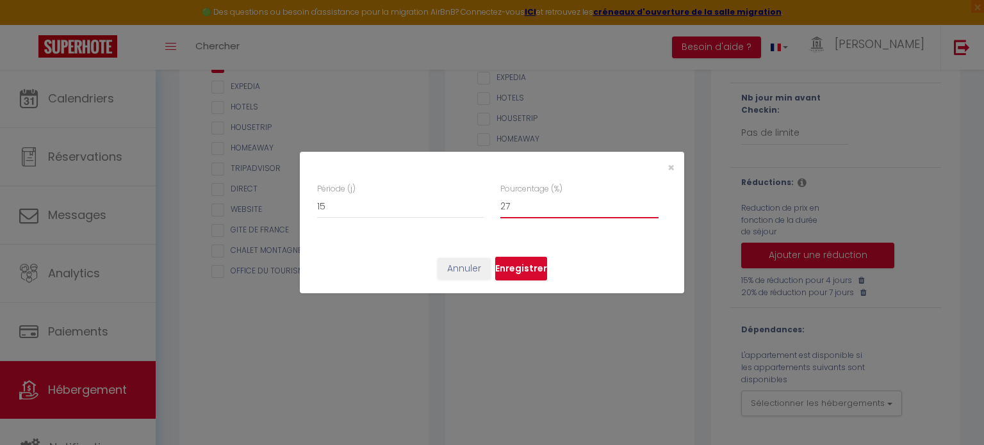
click at [654, 202] on input "27" at bounding box center [579, 206] width 158 height 23
click at [654, 202] on input "28" at bounding box center [579, 206] width 158 height 23
click at [654, 202] on input "29" at bounding box center [579, 206] width 158 height 23
click at [654, 202] on input "30" at bounding box center [579, 206] width 158 height 23
click at [517, 268] on button "Enregistrer" at bounding box center [521, 269] width 52 height 24
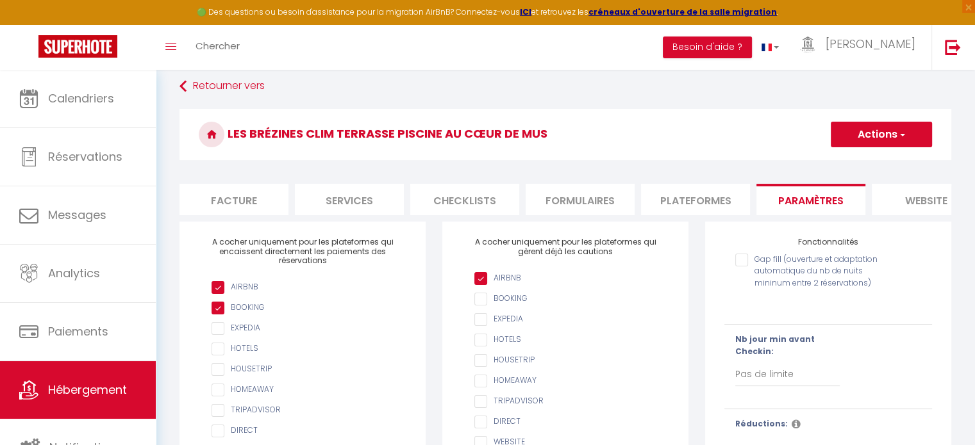
scroll to position [50, 0]
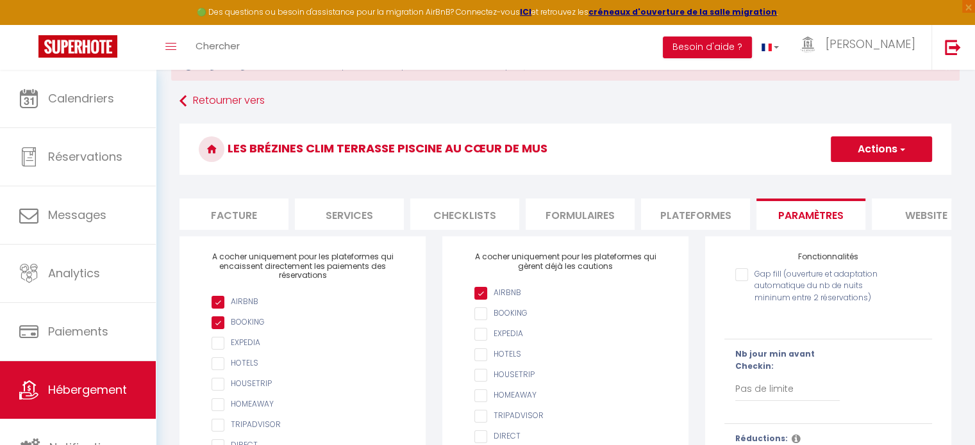
click at [876, 144] on button "Actions" at bounding box center [880, 149] width 101 height 26
click at [868, 179] on input "Enregistrer" at bounding box center [866, 177] width 47 height 13
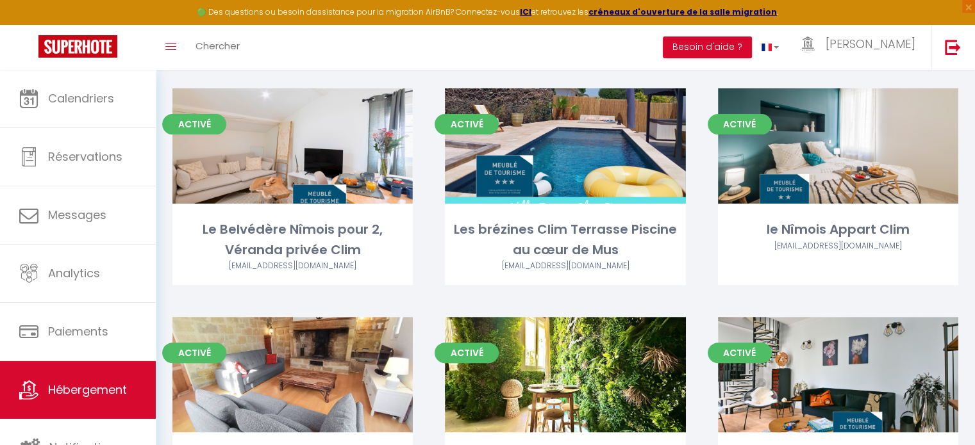
scroll to position [142, 0]
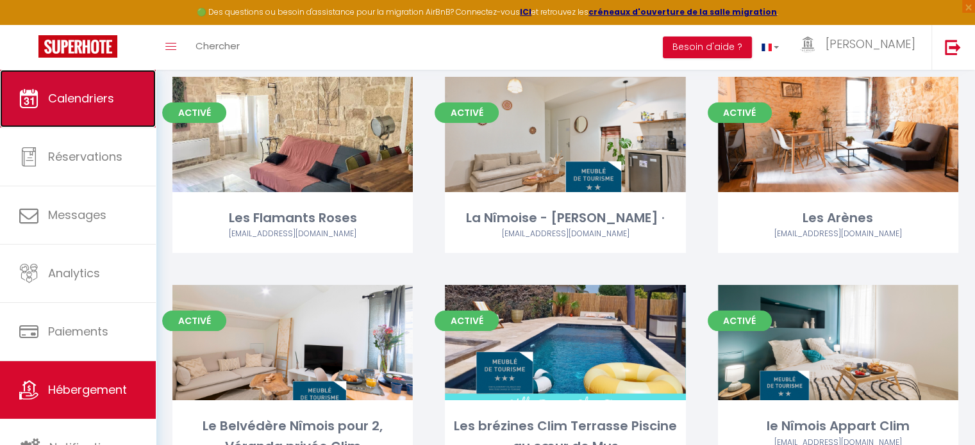
click at [119, 83] on link "Calendriers" at bounding box center [78, 99] width 156 height 58
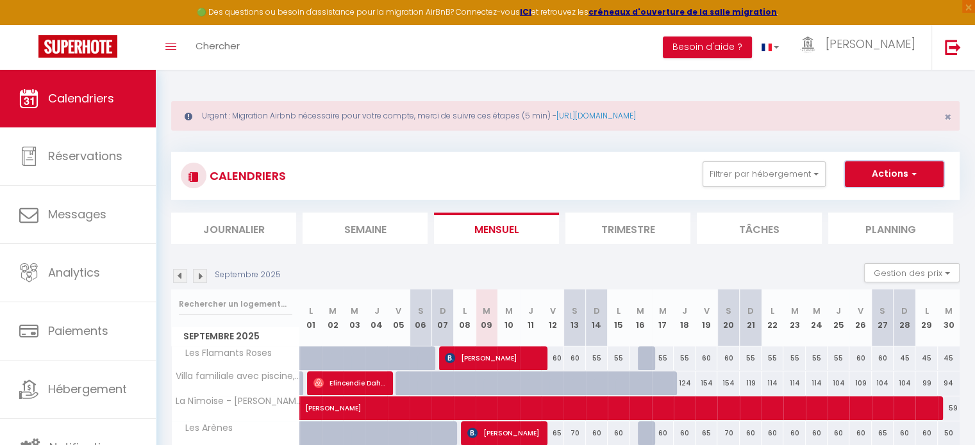
click at [891, 171] on button "Actions" at bounding box center [894, 174] width 99 height 26
click at [868, 200] on link "Nouvelle réservation" at bounding box center [881, 203] width 112 height 19
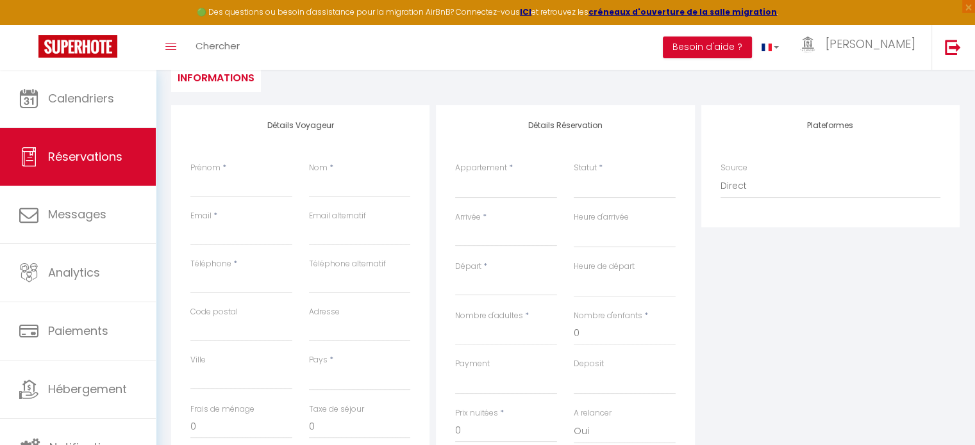
scroll to position [192, 0]
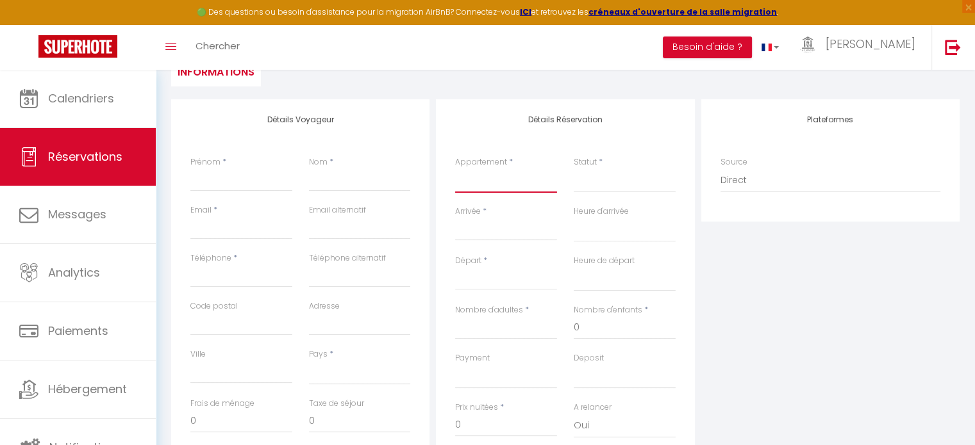
click at [489, 181] on select "Les Flamants Roses [GEOGRAPHIC_DATA] - [PERSON_NAME] · [GEOGRAPHIC_DATA] Le Bel…" at bounding box center [506, 181] width 102 height 24
click at [455, 169] on select "Les Flamants Roses [GEOGRAPHIC_DATA] - [PERSON_NAME] · [GEOGRAPHIC_DATA] Le Bel…" at bounding box center [506, 181] width 102 height 24
click at [495, 219] on div "< [DATE] > Dim Lun Mar Mer Jeu Ven Sam 1 2 3 4 5 6 7 8 9 10 11 12 13 14 15 16 1…" at bounding box center [506, 229] width 102 height 23
click at [474, 227] on input "Arrivée" at bounding box center [506, 230] width 102 height 17
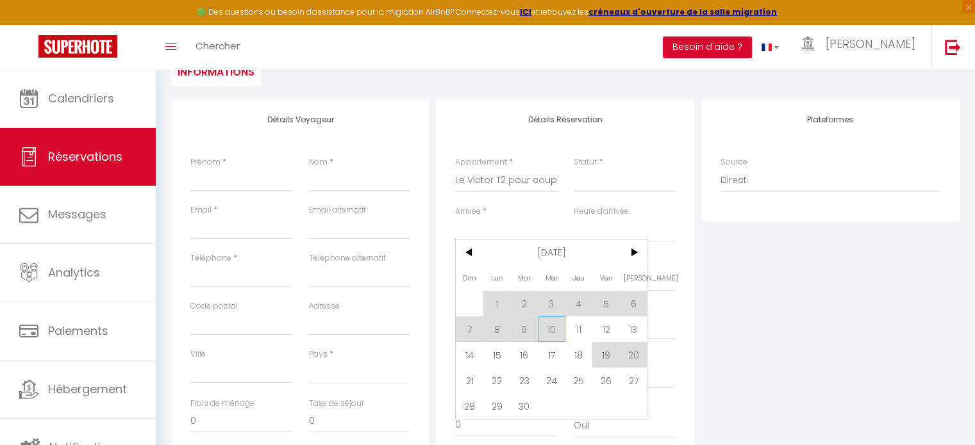
click at [550, 331] on span "10" at bounding box center [552, 330] width 28 height 26
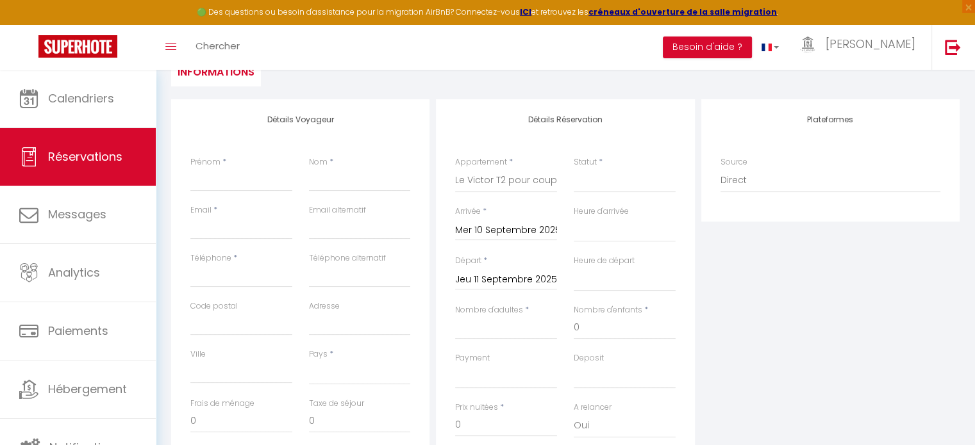
click at [524, 277] on input "Jeu 11 Septembre 2025" at bounding box center [506, 280] width 102 height 17
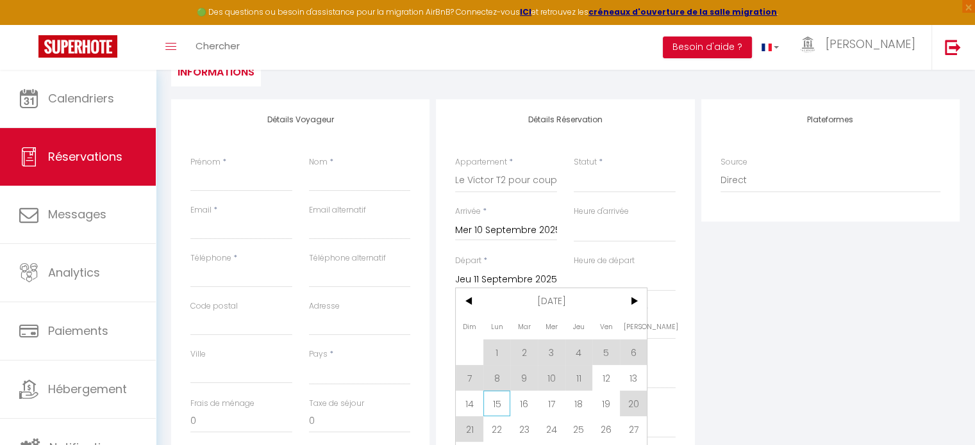
click at [496, 401] on span "15" at bounding box center [497, 404] width 28 height 26
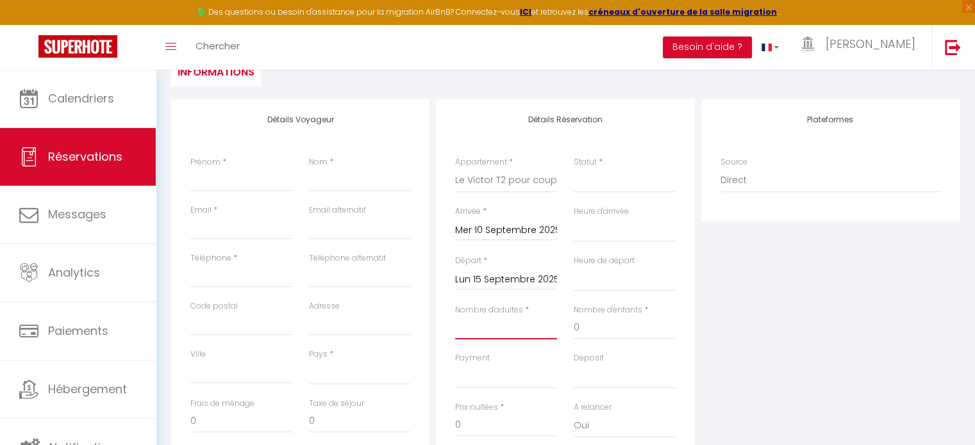
click at [475, 329] on input "Nombre d'adultes" at bounding box center [506, 328] width 102 height 23
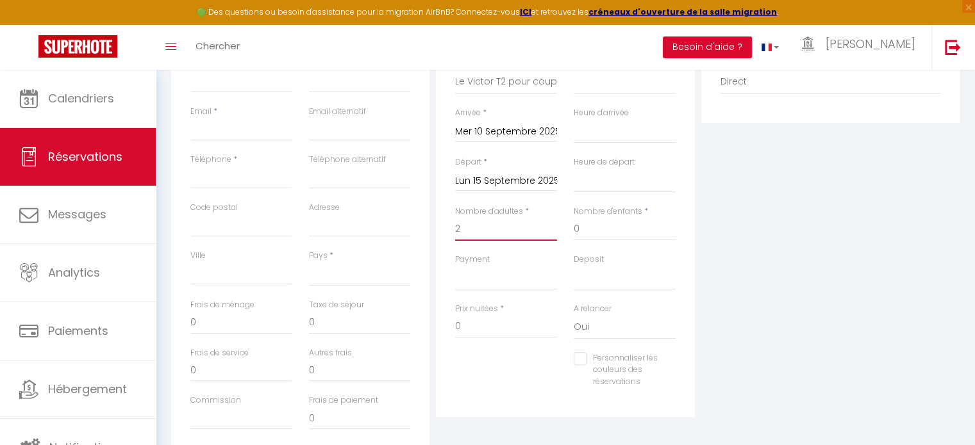
scroll to position [256, 0]
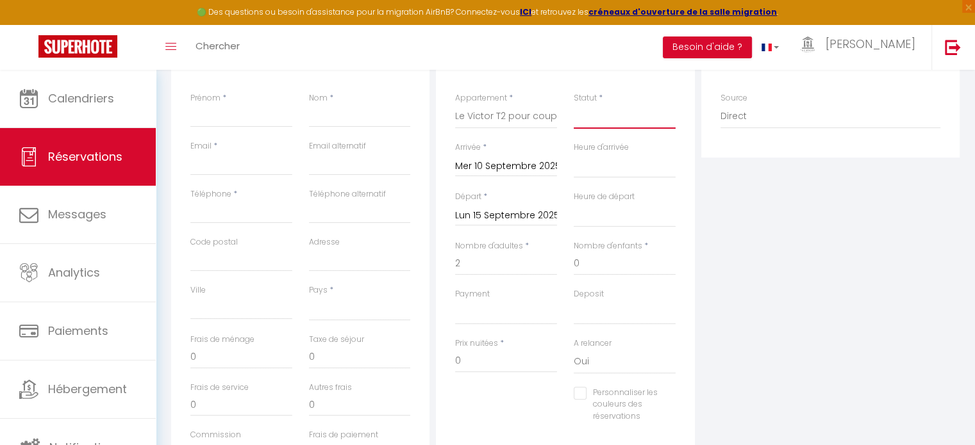
click at [594, 111] on select "Confirmé Non Confirmé [PERSON_NAME] par le voyageur No Show Request" at bounding box center [625, 116] width 102 height 24
click at [574, 104] on select "Confirmé Non Confirmé [PERSON_NAME] par le voyageur No Show Request" at bounding box center [625, 116] width 102 height 24
click at [622, 116] on select "Confirmé Non Confirmé [PERSON_NAME] par le voyageur No Show Request" at bounding box center [625, 116] width 102 height 24
click at [574, 104] on select "Confirmé Non Confirmé [PERSON_NAME] par le voyageur No Show Request" at bounding box center [625, 116] width 102 height 24
click at [624, 165] on select "00:00 00:30 01:00 01:30 02:00 02:30 03:00 03:30 04:00 04:30 05:00 05:30 06:00 0…" at bounding box center [625, 166] width 102 height 24
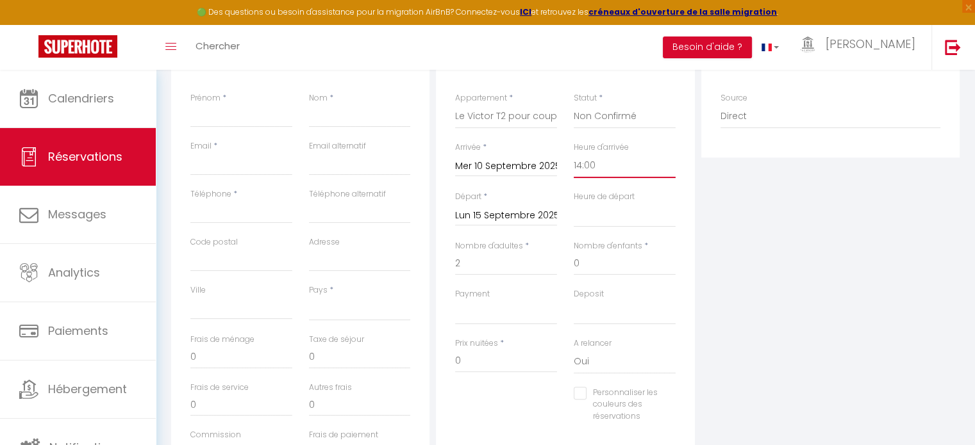
click at [574, 154] on select "00:00 00:30 01:00 01:30 02:00 02:30 03:00 03:30 04:00 04:30 05:00 05:30 06:00 0…" at bounding box center [625, 166] width 102 height 24
click at [599, 217] on select "00:00 00:30 01:00 01:30 02:00 02:30 03:00 03:30 04:00 04:30 05:00 05:30 06:00 0…" at bounding box center [625, 215] width 102 height 24
click at [574, 203] on select "00:00 00:30 01:00 01:30 02:00 02:30 03:00 03:30 04:00 04:30 05:00 05:30 06:00 0…" at bounding box center [625, 215] width 102 height 24
click at [772, 333] on div "Plateformes Source Direct [DOMAIN_NAME] [DOMAIN_NAME] Chalet montagne Expedia G…" at bounding box center [830, 264] width 265 height 458
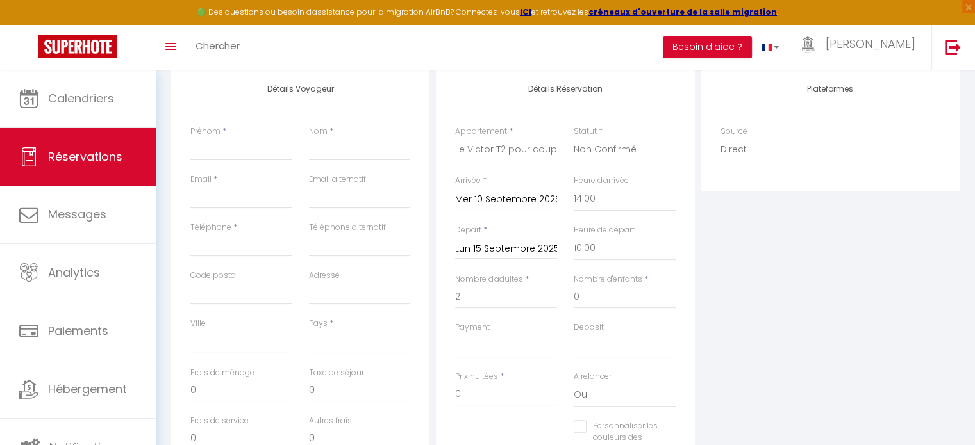
scroll to position [192, 0]
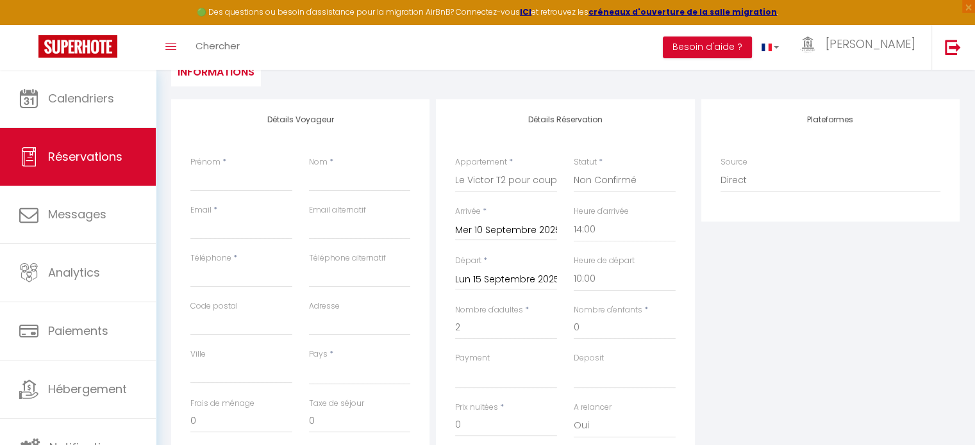
click at [509, 229] on input "Mer 10 Septembre 2025" at bounding box center [506, 230] width 102 height 17
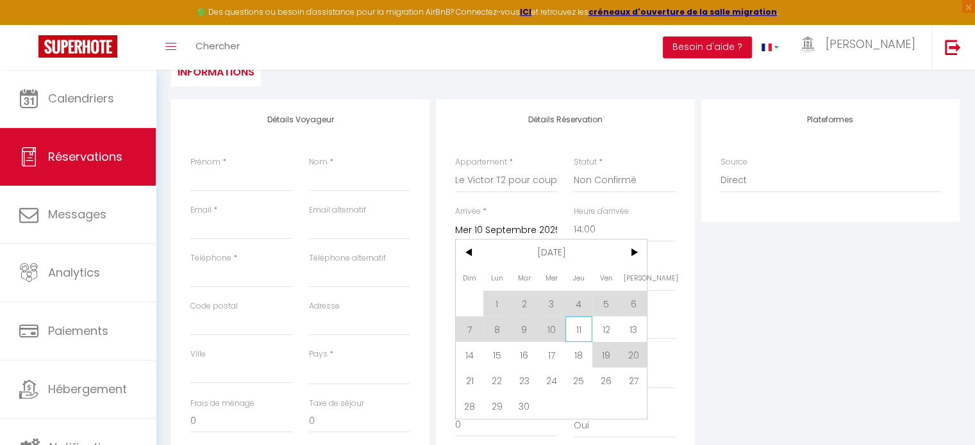
click at [575, 331] on span "11" at bounding box center [579, 330] width 28 height 26
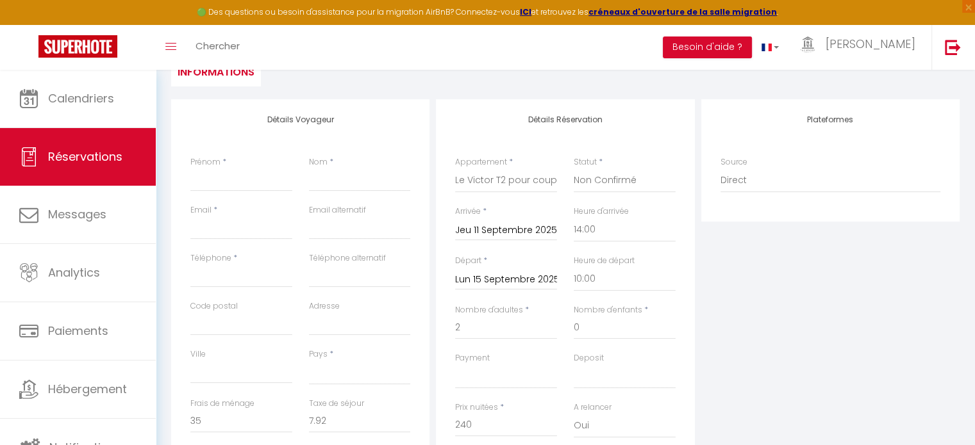
click at [521, 276] on input "Lun 15 Septembre 2025" at bounding box center [506, 280] width 102 height 17
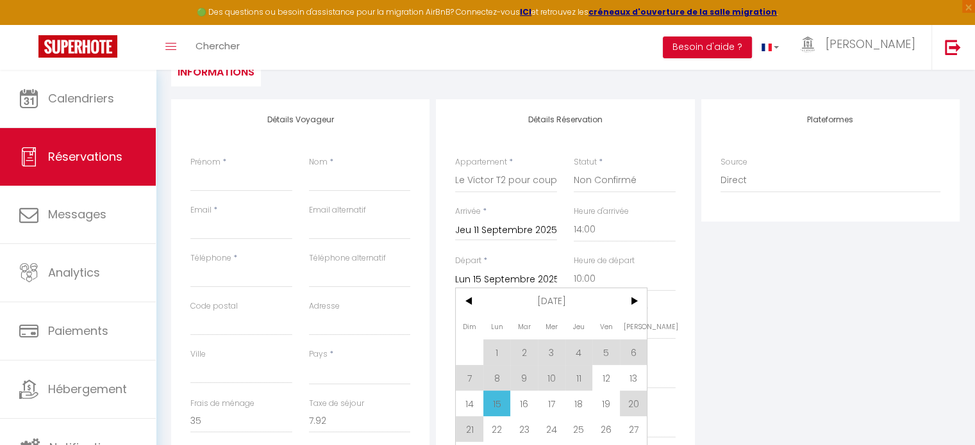
click at [698, 292] on div "Plateformes Source Direct [DOMAIN_NAME] [DOMAIN_NAME] Chalet montagne Expedia G…" at bounding box center [830, 328] width 265 height 458
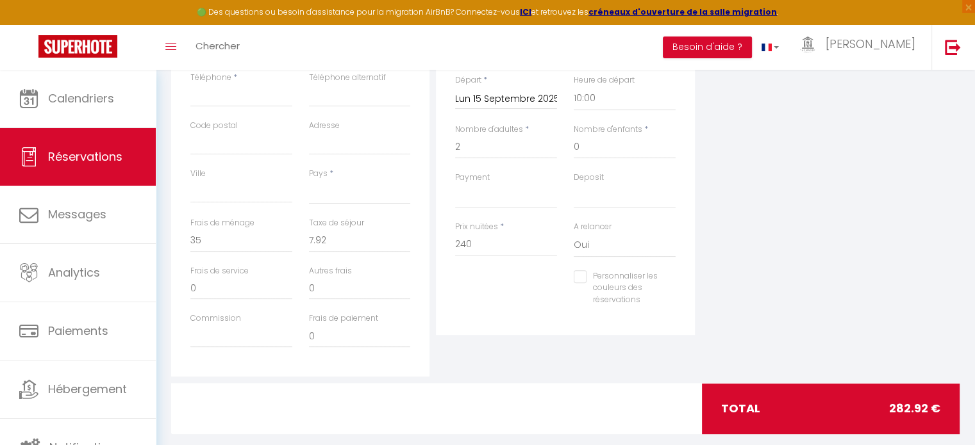
scroll to position [384, 0]
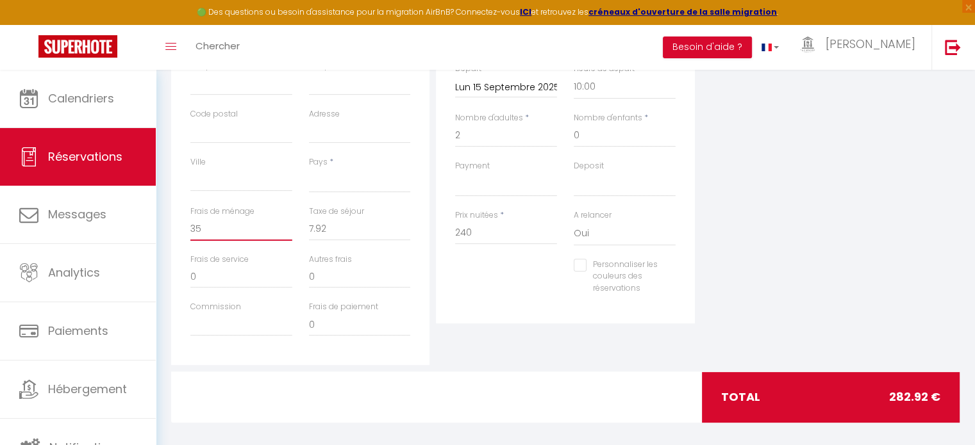
drag, startPoint x: 200, startPoint y: 227, endPoint x: 192, endPoint y: 222, distance: 9.5
click at [192, 222] on input "35" at bounding box center [241, 229] width 102 height 23
click at [881, 215] on div "Plateformes Source Direct [DOMAIN_NAME] [DOMAIN_NAME] Chalet montagne Expedia G…" at bounding box center [830, 136] width 265 height 458
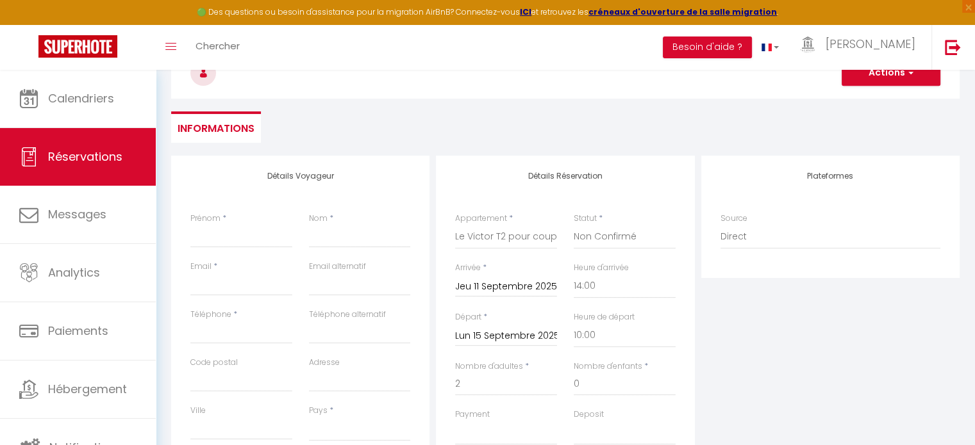
scroll to position [128, 0]
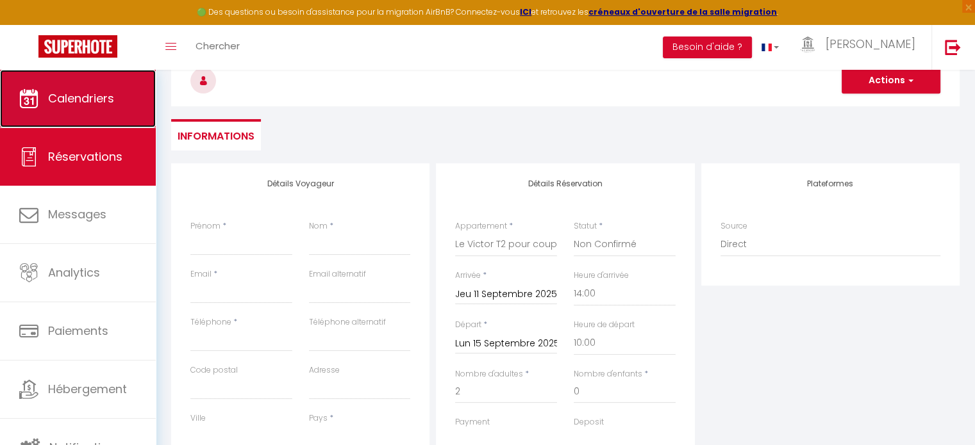
click at [95, 87] on link "Calendriers" at bounding box center [78, 99] width 156 height 58
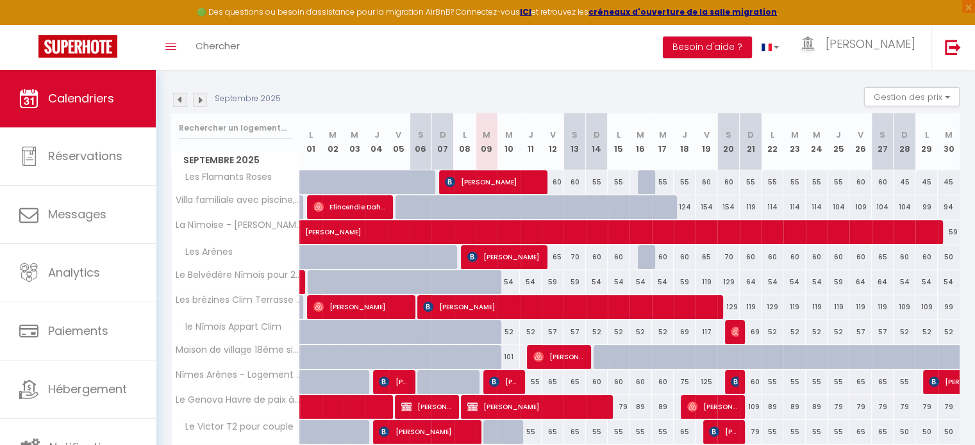
scroll to position [276, 0]
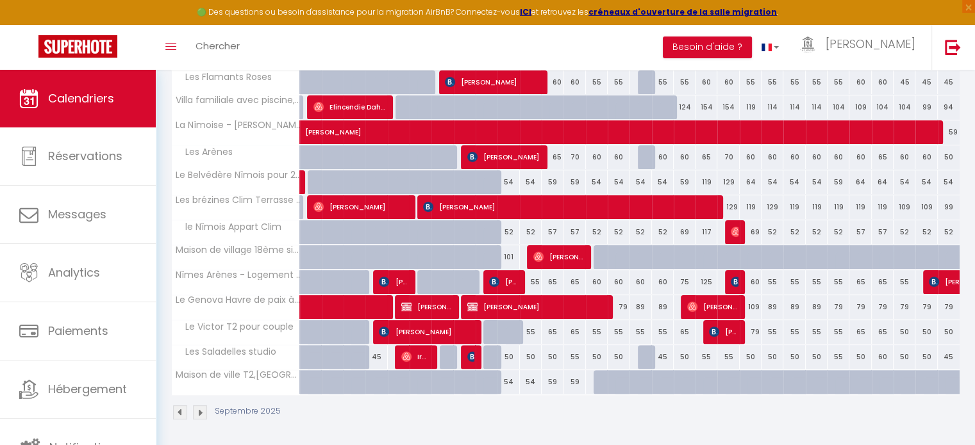
click at [686, 236] on div "69" at bounding box center [684, 232] width 22 height 24
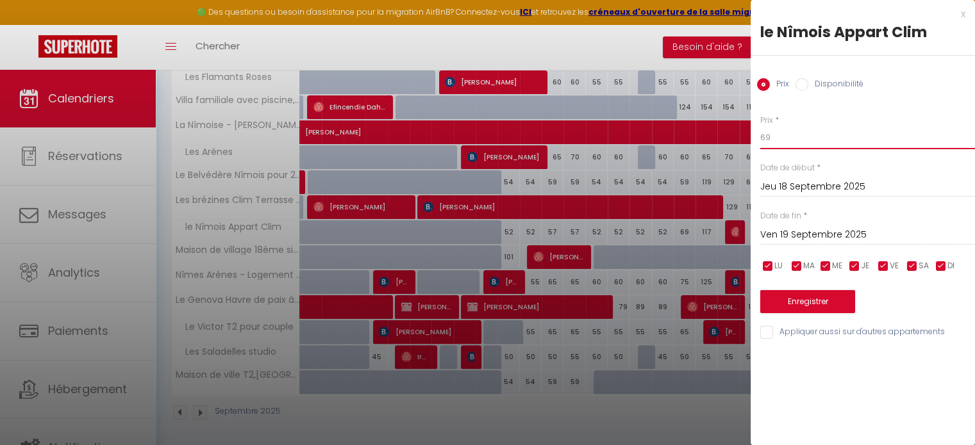
click at [779, 140] on input "69" at bounding box center [867, 137] width 215 height 23
click at [830, 302] on button "Enregistrer" at bounding box center [807, 301] width 95 height 23
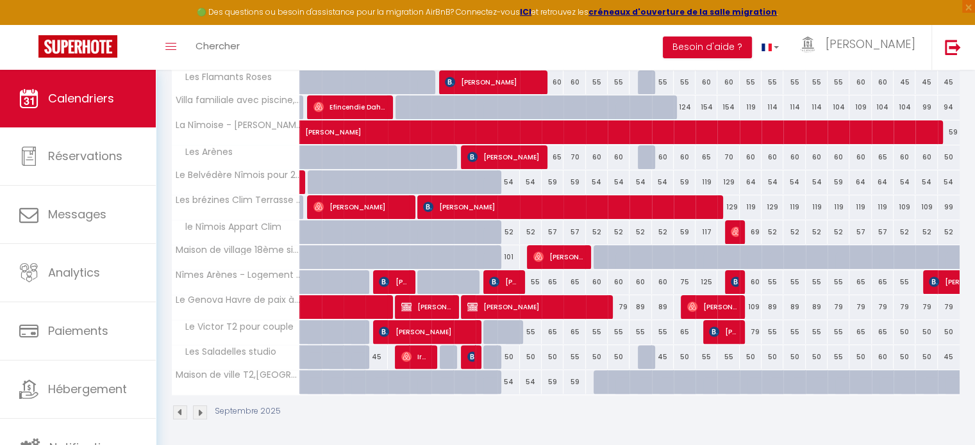
click at [686, 286] on div "75" at bounding box center [684, 282] width 22 height 24
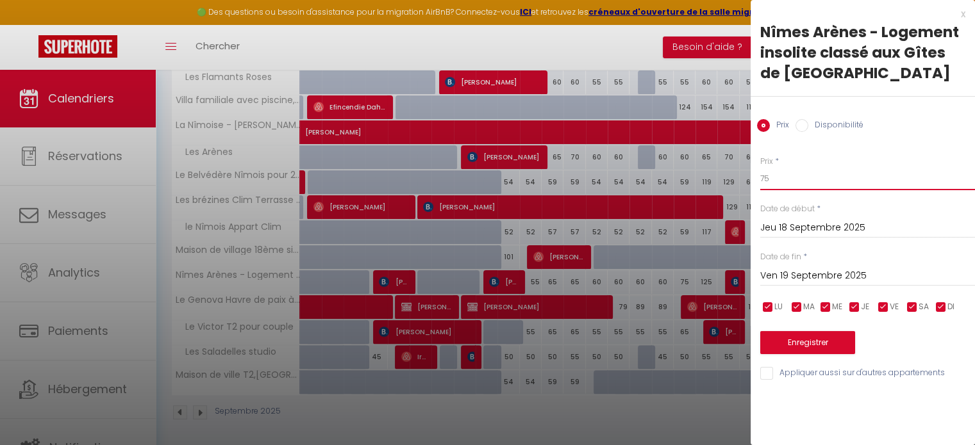
click at [782, 176] on input "75" at bounding box center [867, 178] width 215 height 23
click at [822, 340] on button "Enregistrer" at bounding box center [807, 342] width 95 height 23
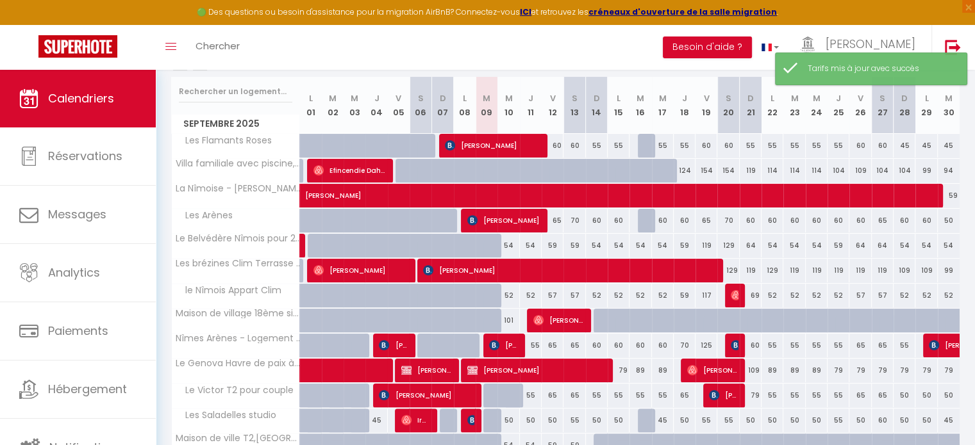
scroll to position [212, 0]
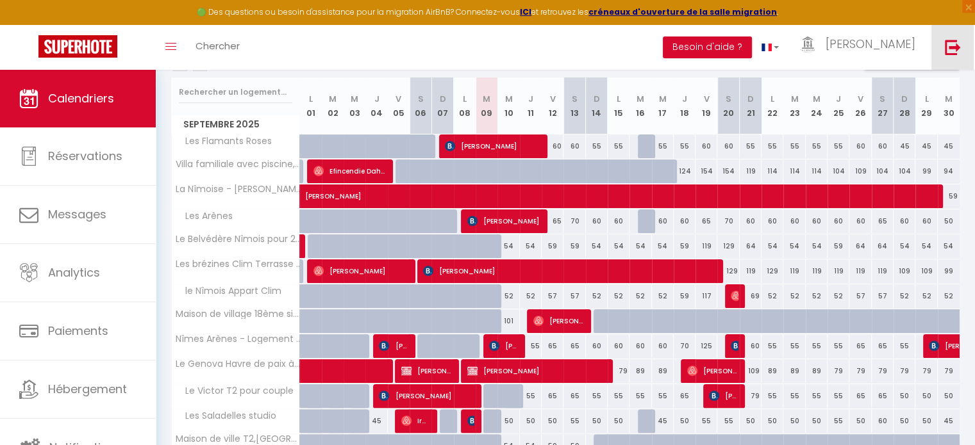
drag, startPoint x: 959, startPoint y: 50, endPoint x: 932, endPoint y: 66, distance: 31.3
click at [959, 50] on img at bounding box center [953, 47] width 16 height 16
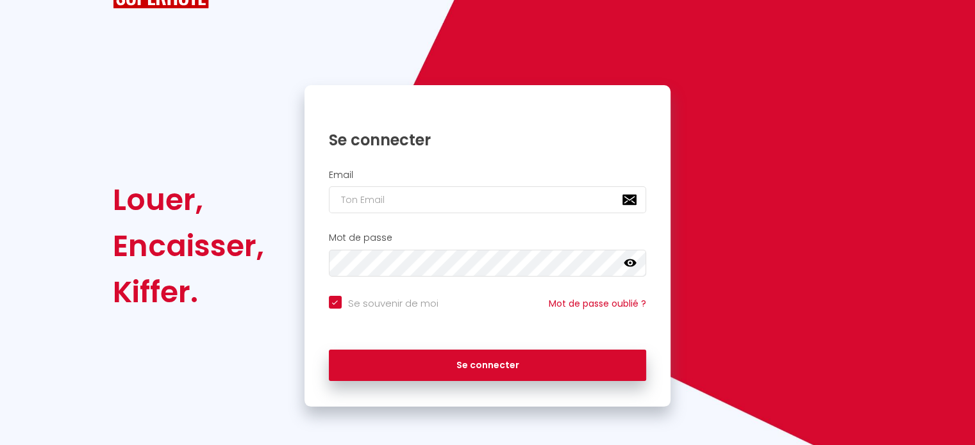
scroll to position [51, 0]
